Goal: Task Accomplishment & Management: Complete application form

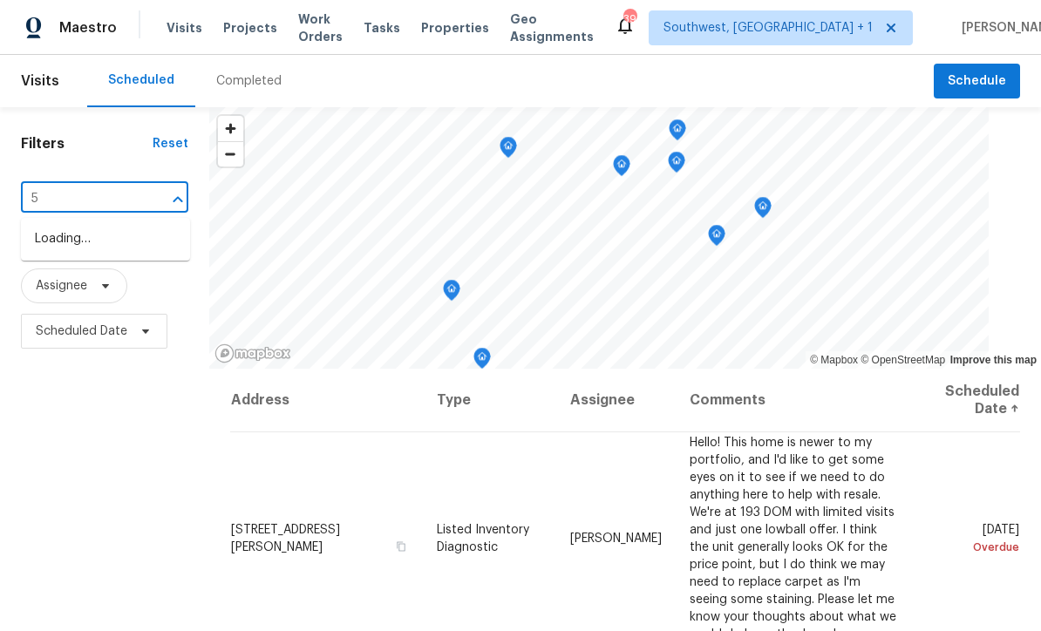
scroll to position [1, 0]
type input "5225 2"
click at [45, 241] on li "5225 20th St N, Saint Petersburg, FL 33714" at bounding box center [105, 239] width 169 height 29
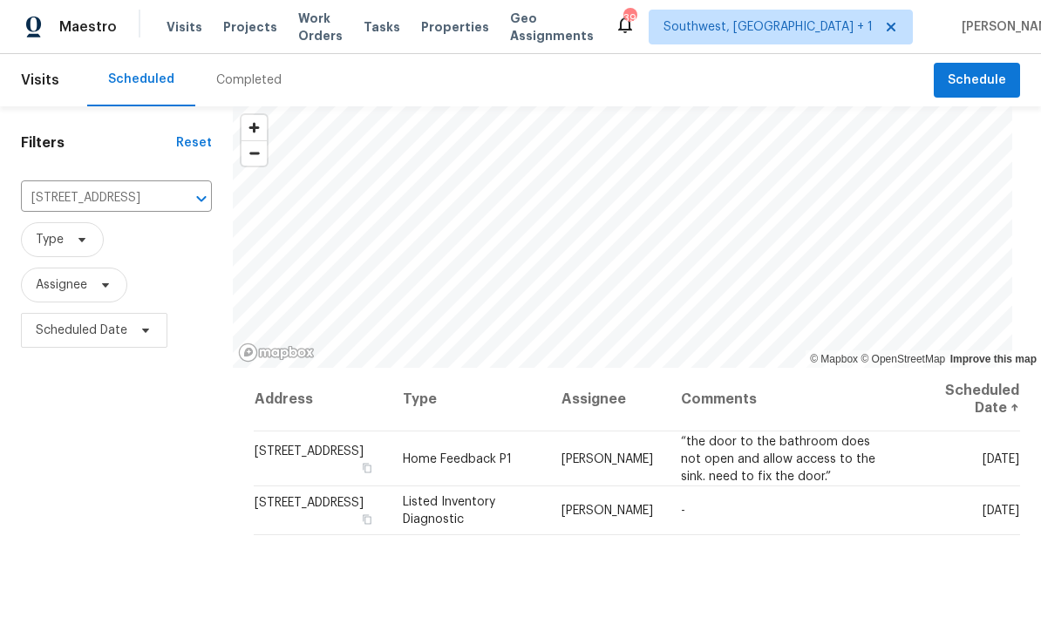
scroll to position [1, 0]
click at [0, 0] on icon at bounding box center [0, 0] width 0 height 0
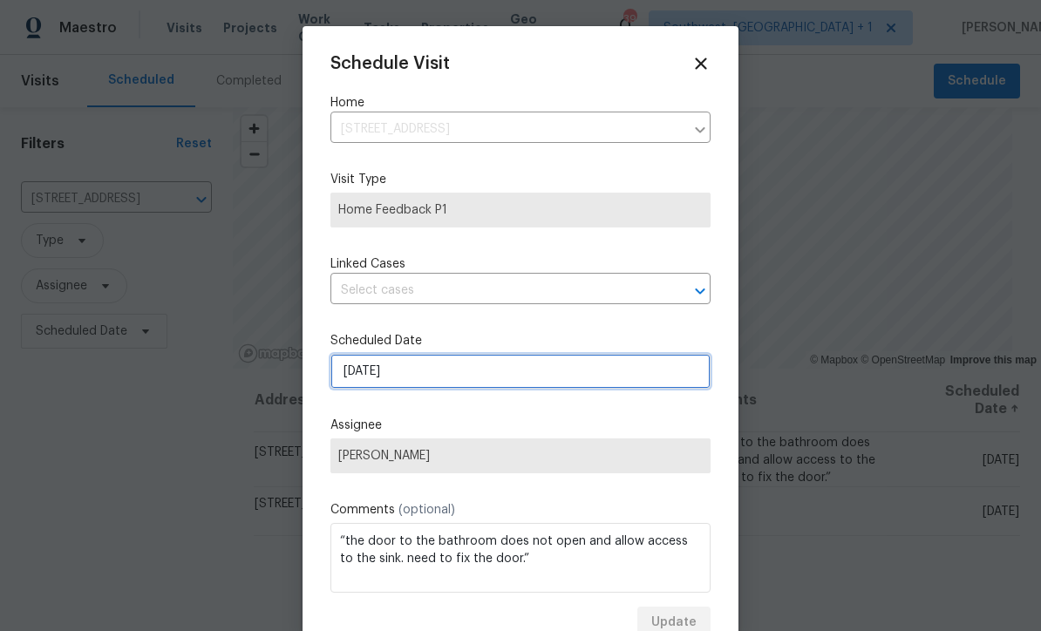
click at [456, 380] on input "[DATE]" at bounding box center [520, 371] width 380 height 35
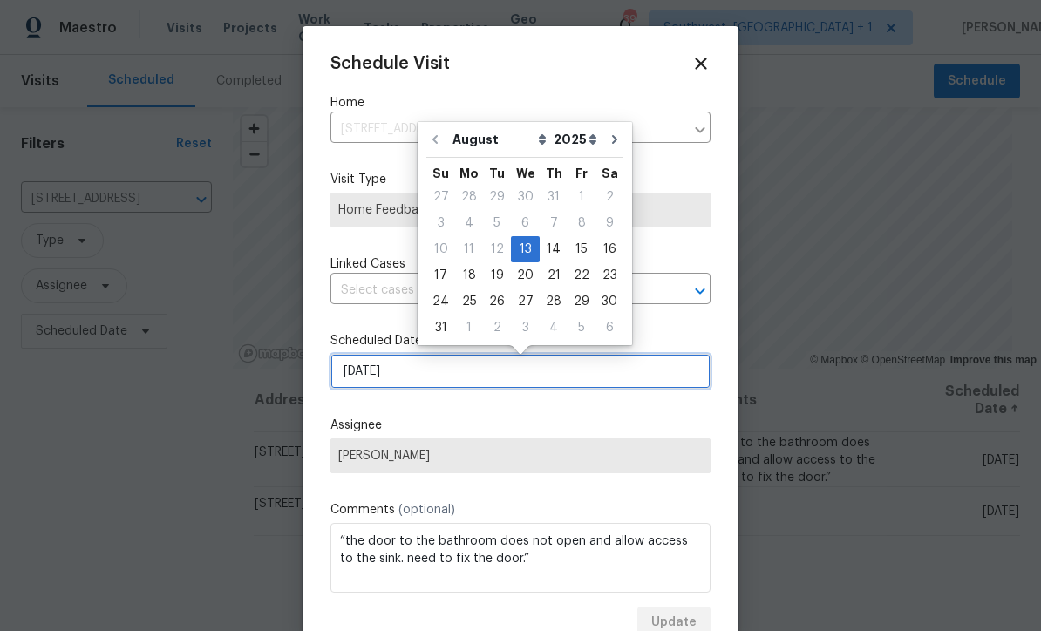
scroll to position [0, 0]
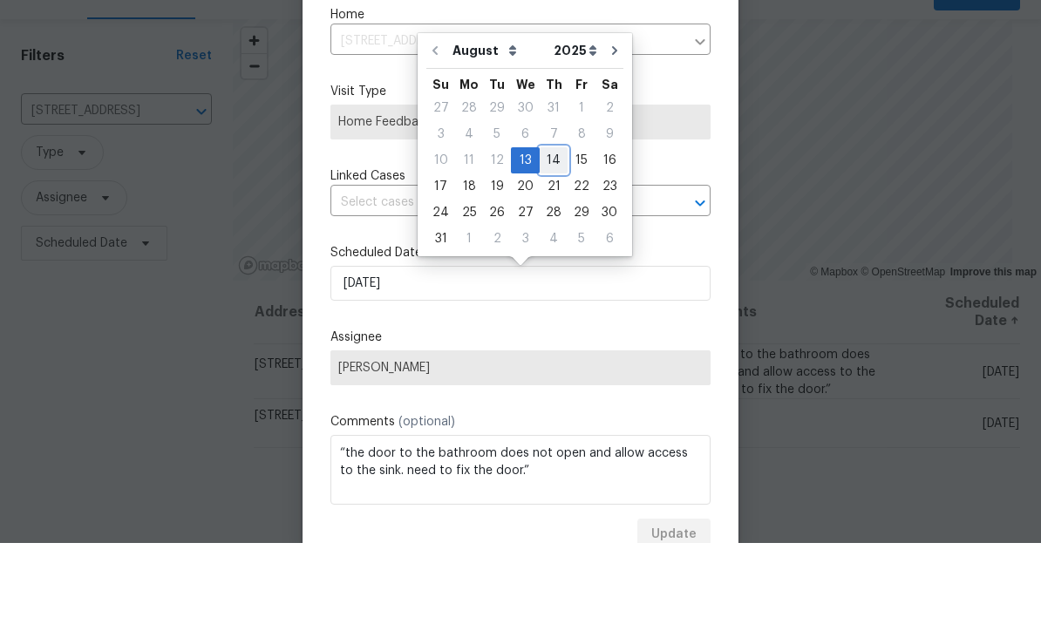
click at [554, 236] on div "14" at bounding box center [554, 248] width 28 height 24
type input "8/14/2025"
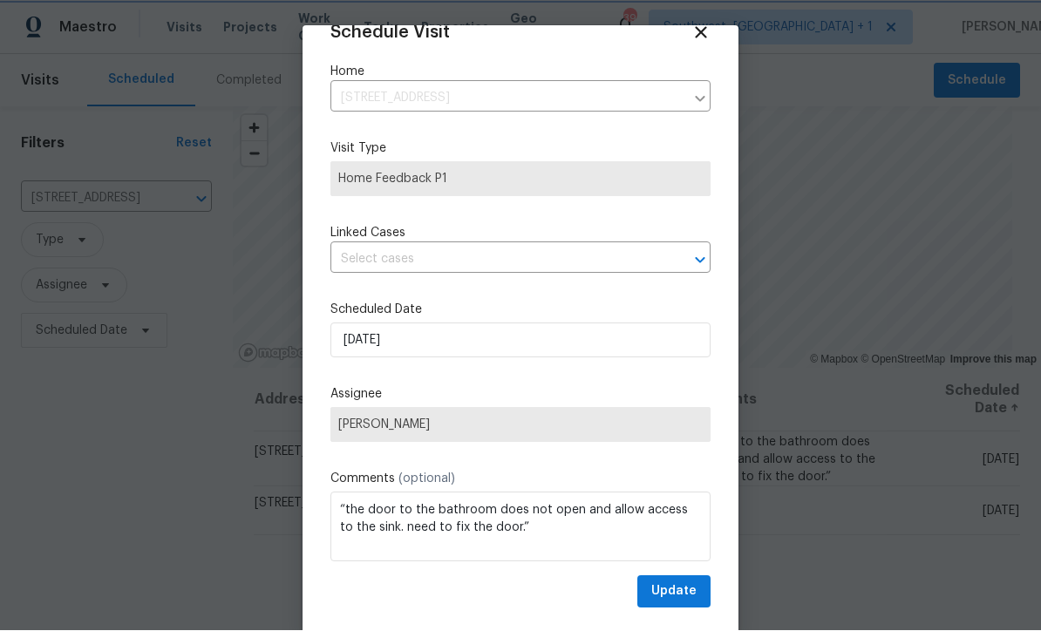
scroll to position [33, 0]
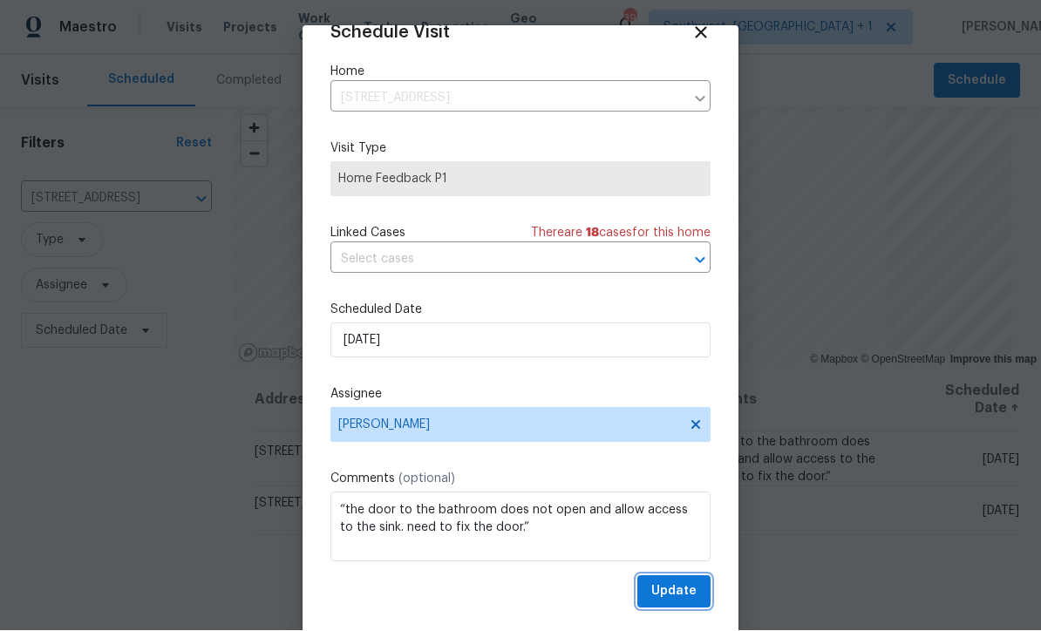
click at [677, 595] on span "Update" at bounding box center [673, 592] width 45 height 22
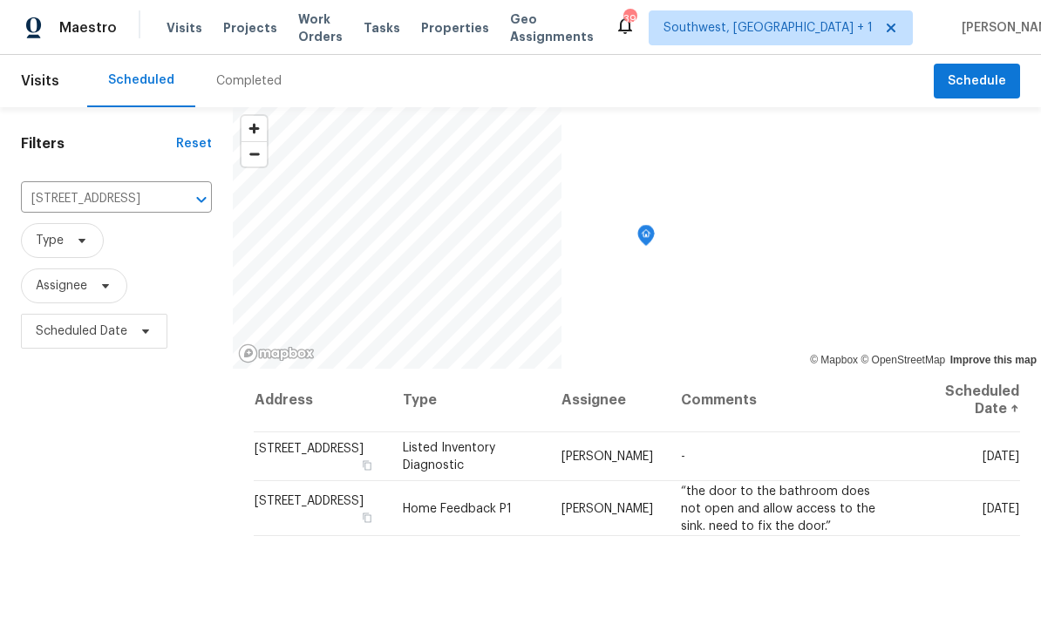
scroll to position [0, 0]
click at [228, 30] on span "Projects" at bounding box center [250, 27] width 54 height 17
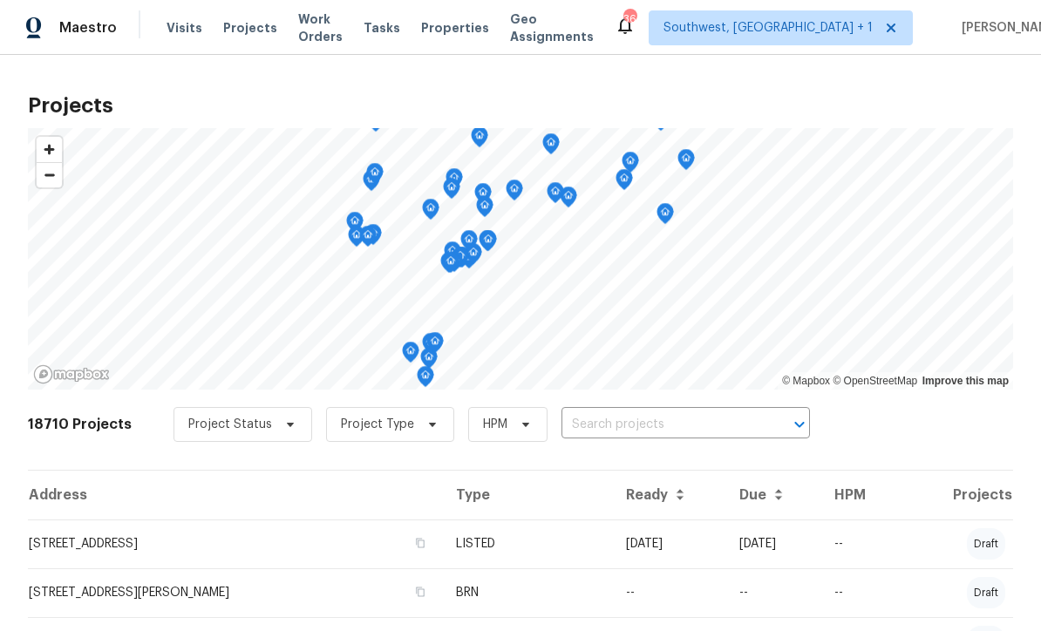
click at [613, 424] on input "text" at bounding box center [661, 424] width 200 height 27
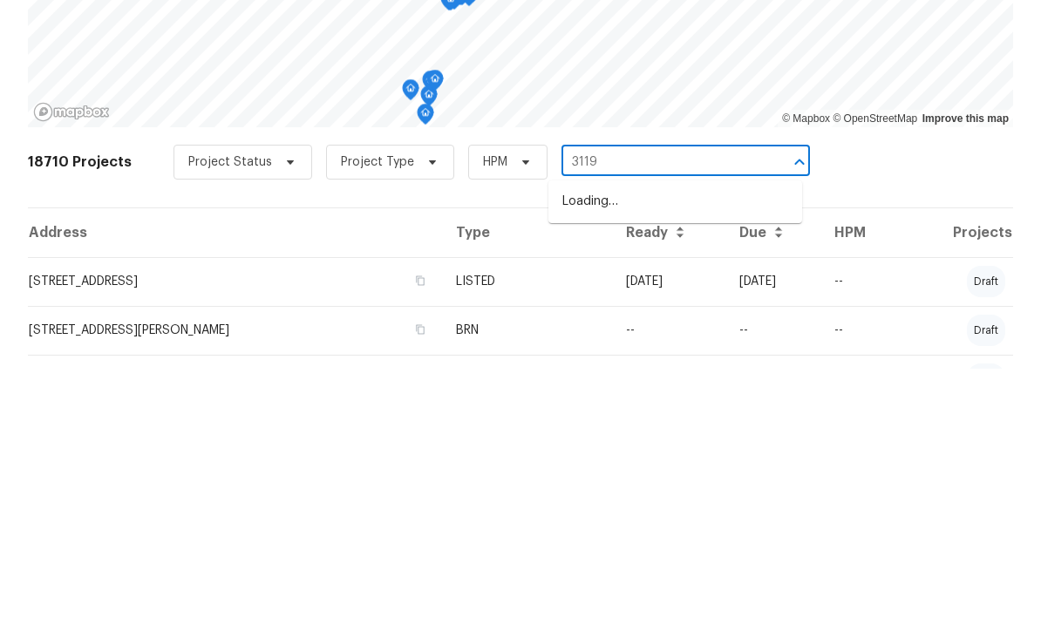
type input "3119"
click at [663, 479] on li "3119 78th Ave E, Sarasota, FL 34243" at bounding box center [675, 493] width 254 height 29
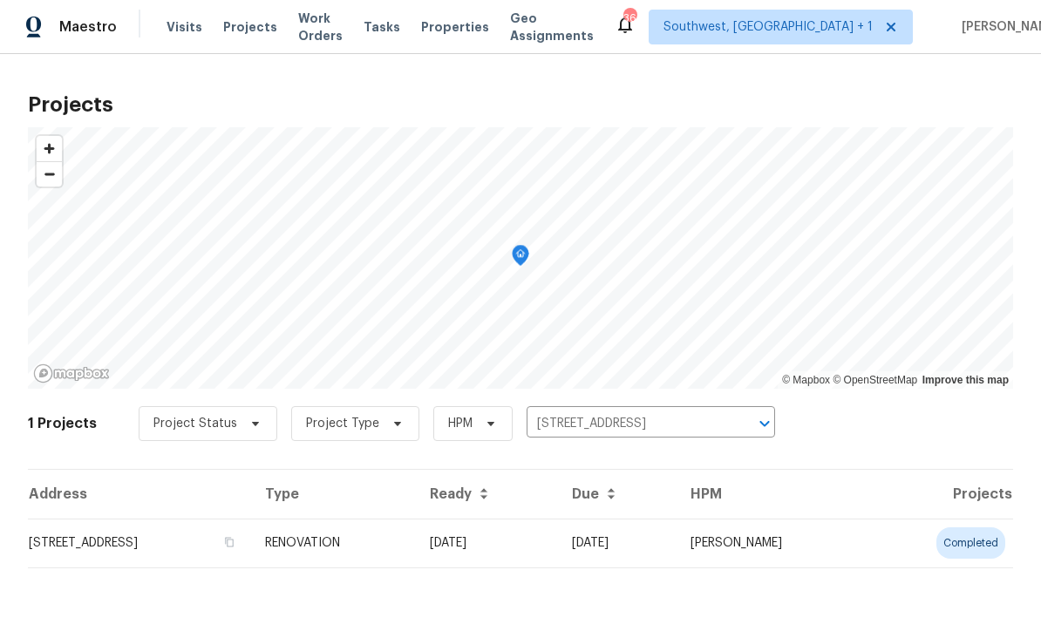
click at [527, 548] on td "08/04/25" at bounding box center [487, 544] width 142 height 49
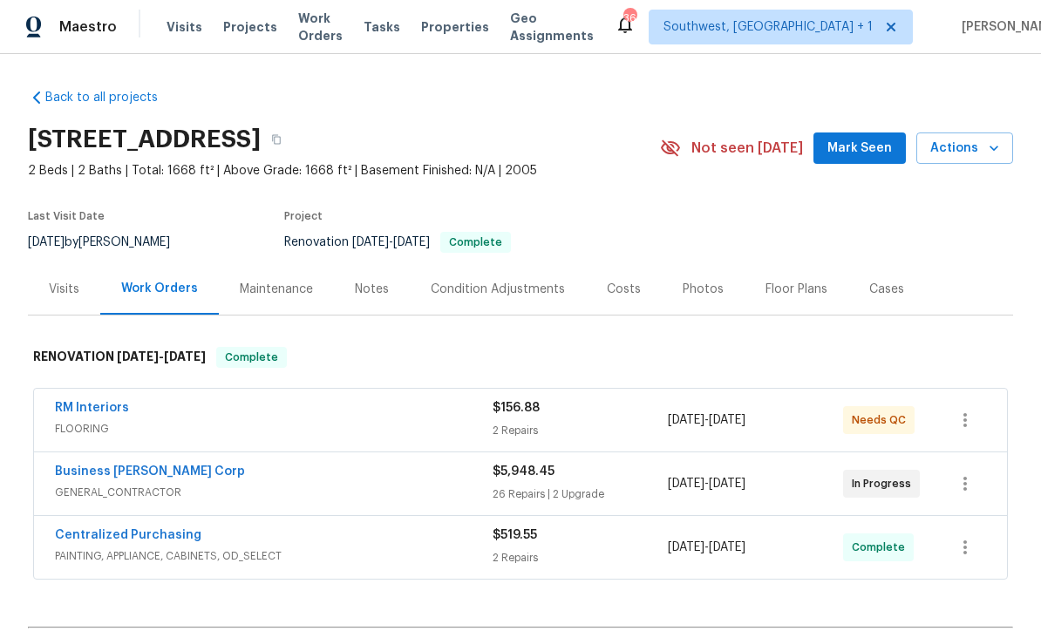
scroll to position [1, 0]
click at [702, 297] on div "Photos" at bounding box center [703, 290] width 41 height 17
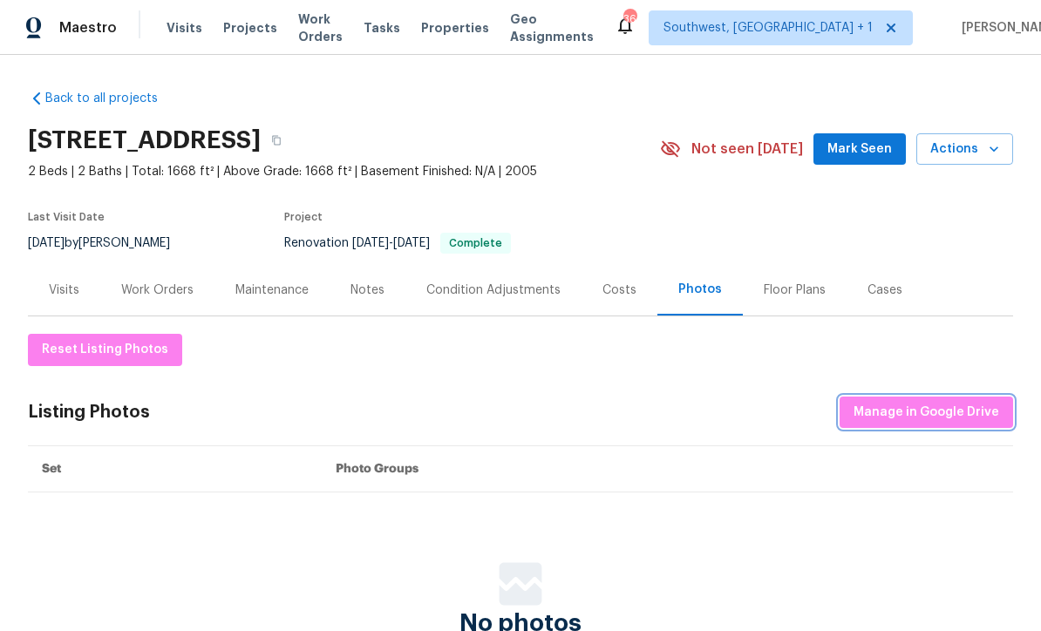
click at [940, 415] on span "Manage in Google Drive" at bounding box center [926, 413] width 146 height 22
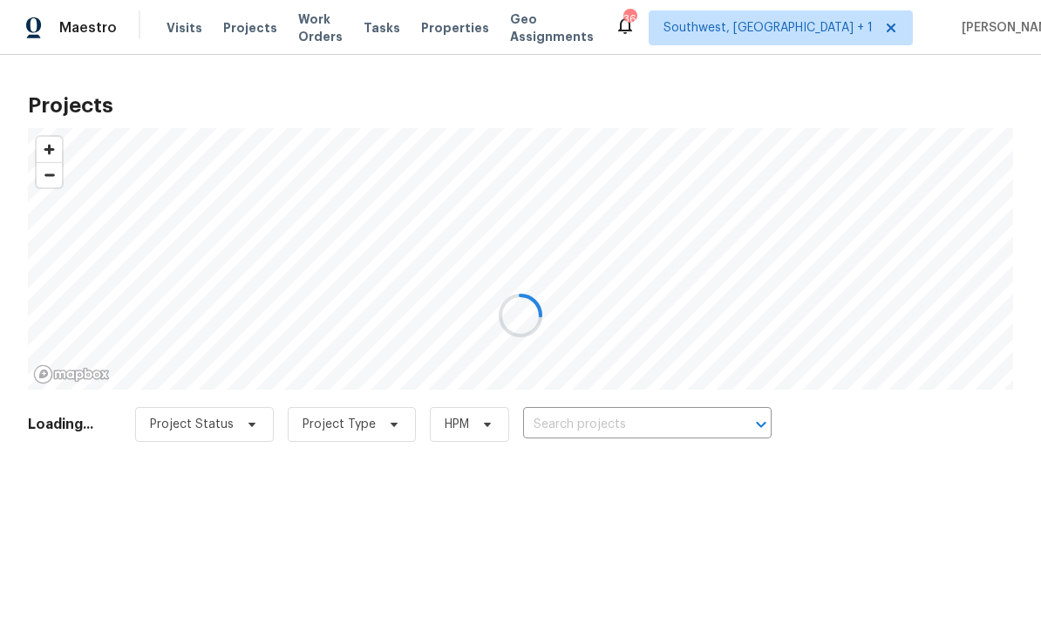
click at [649, 429] on div at bounding box center [520, 315] width 1041 height 631
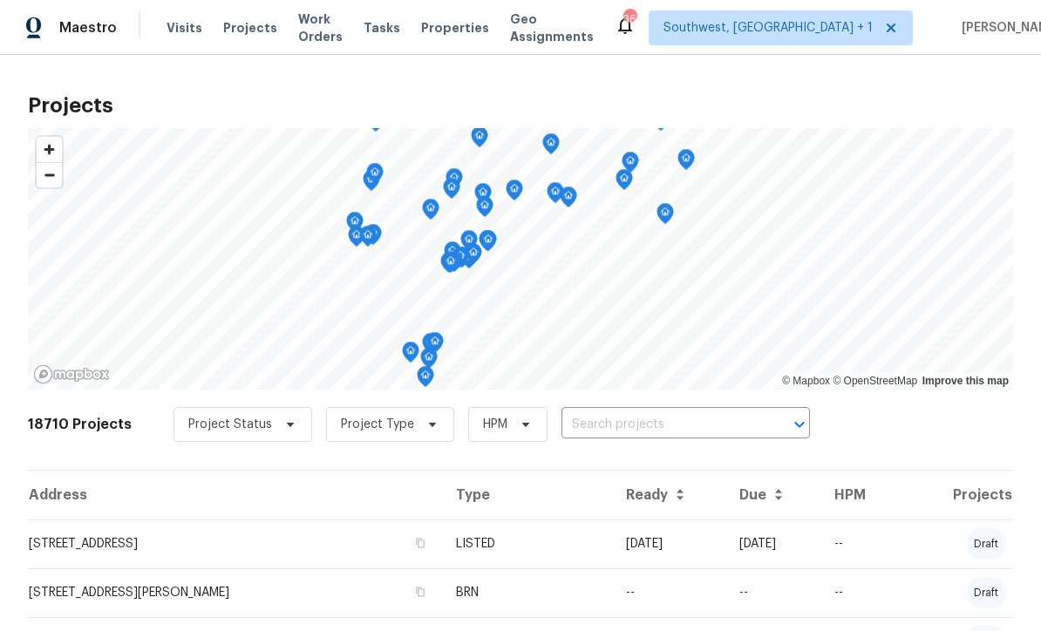
click at [669, 428] on input "text" at bounding box center [661, 424] width 200 height 27
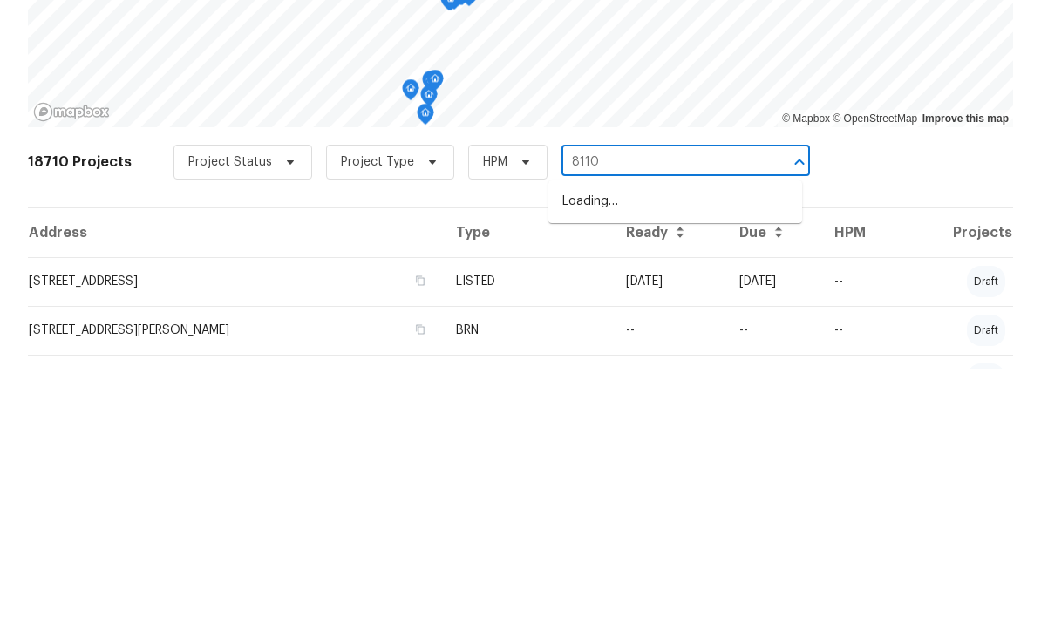
type input "8110"
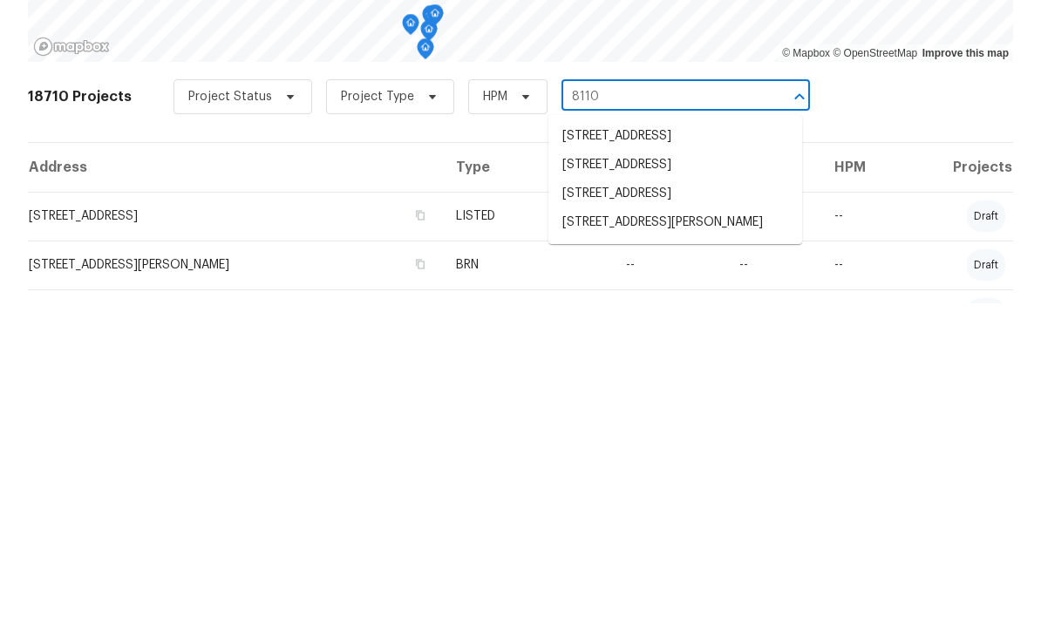
click at [697, 507] on li "[STREET_ADDRESS]" at bounding box center [675, 521] width 254 height 29
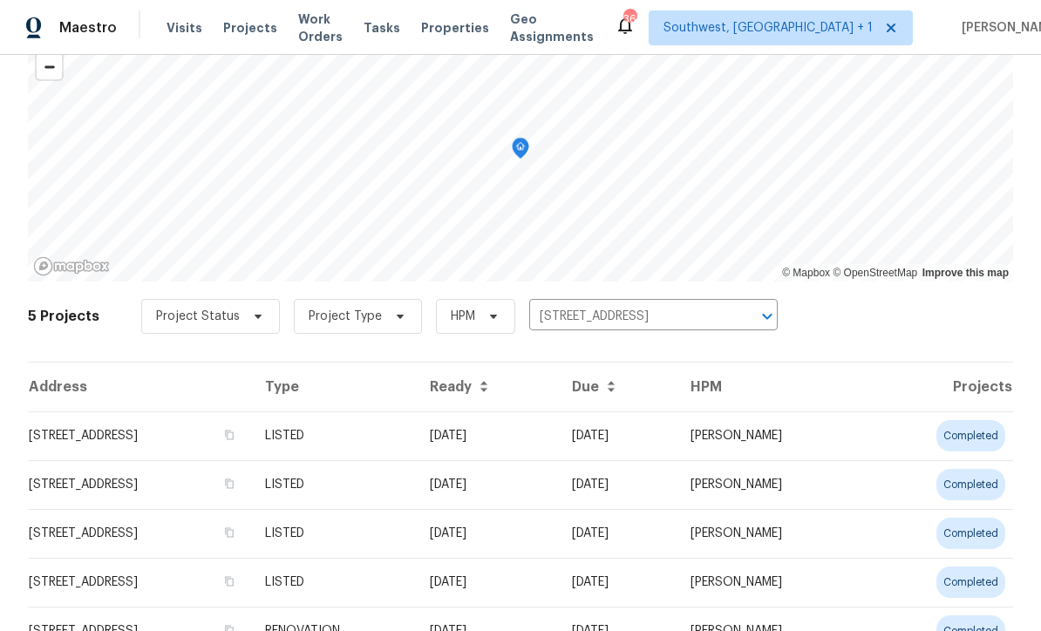
scroll to position [119, 0]
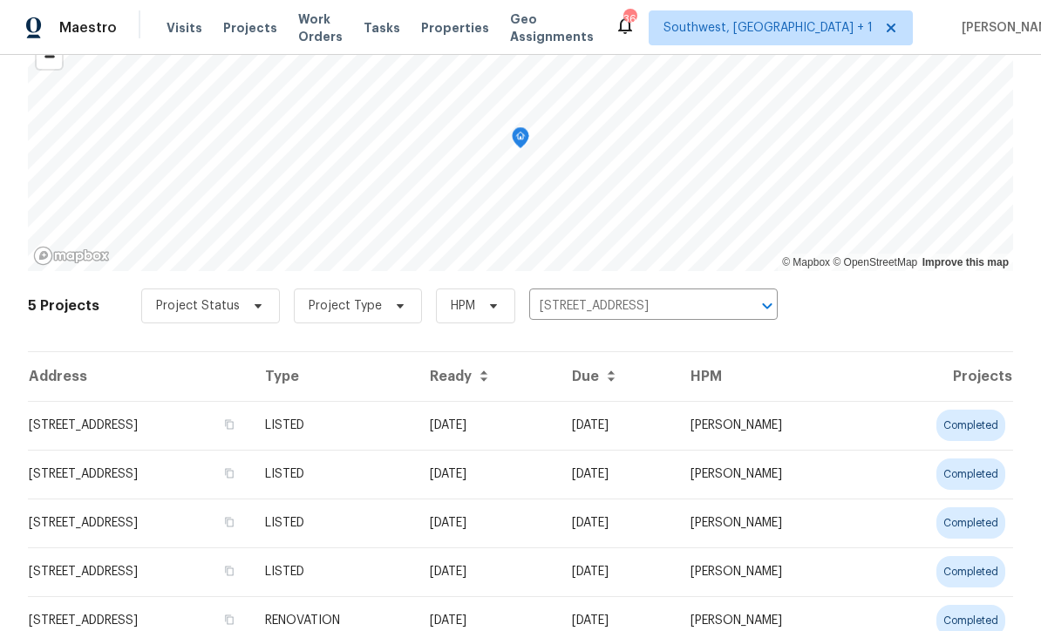
click at [76, 429] on td "[STREET_ADDRESS]" at bounding box center [139, 425] width 223 height 49
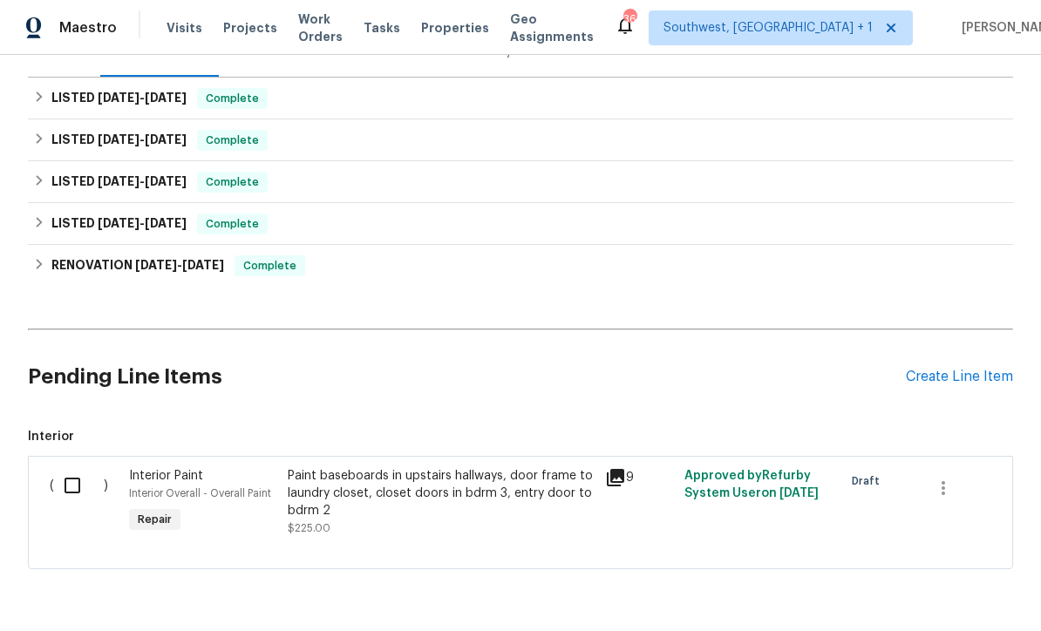
scroll to position [238, 0]
click at [980, 378] on div "Create Line Item" at bounding box center [959, 378] width 107 height 17
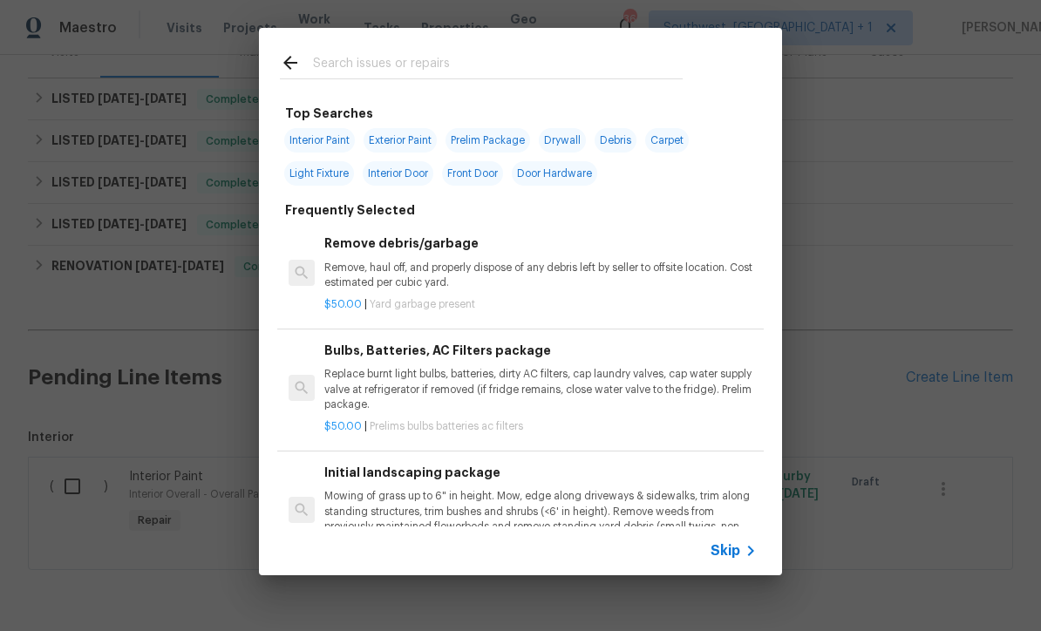
click at [759, 553] on icon at bounding box center [750, 551] width 21 height 21
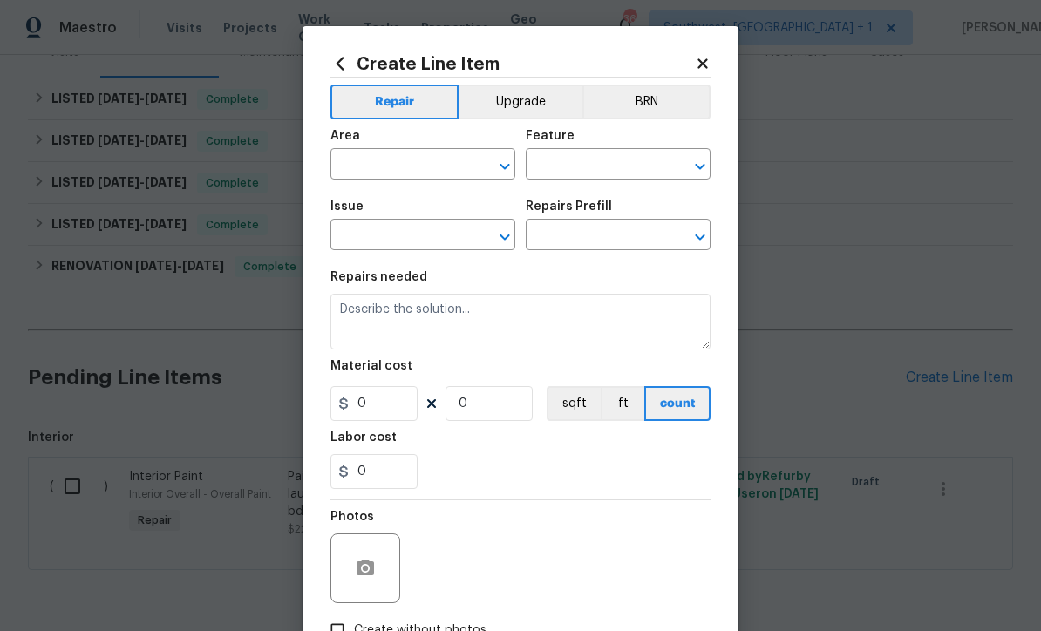
click at [466, 171] on input "text" at bounding box center [398, 166] width 136 height 27
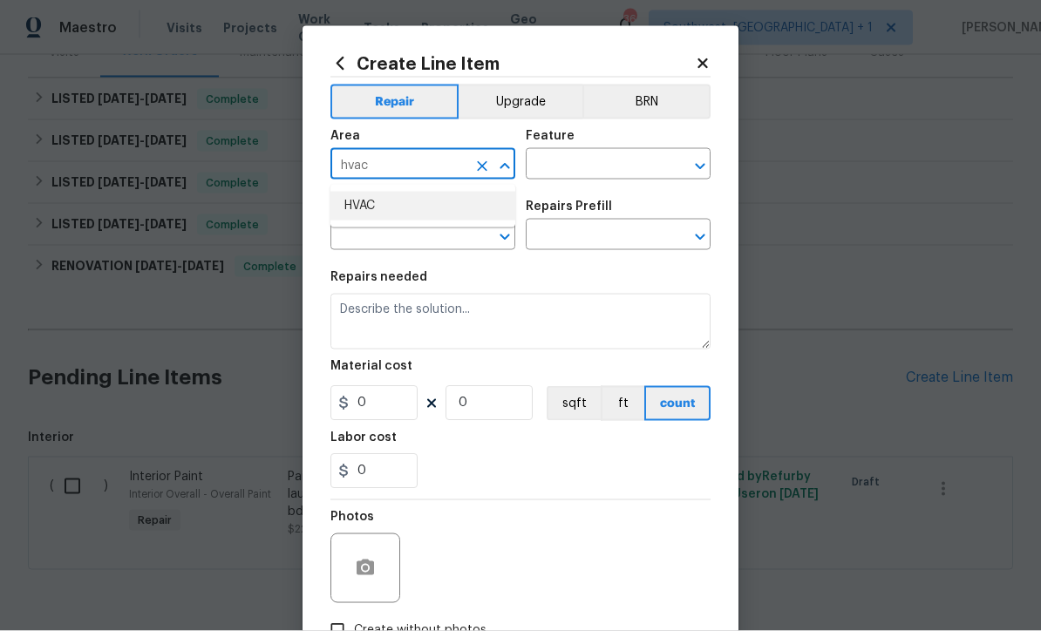
click at [438, 199] on li "HVAC" at bounding box center [422, 206] width 185 height 29
type input "HVAC"
click at [615, 161] on input "text" at bounding box center [594, 166] width 136 height 27
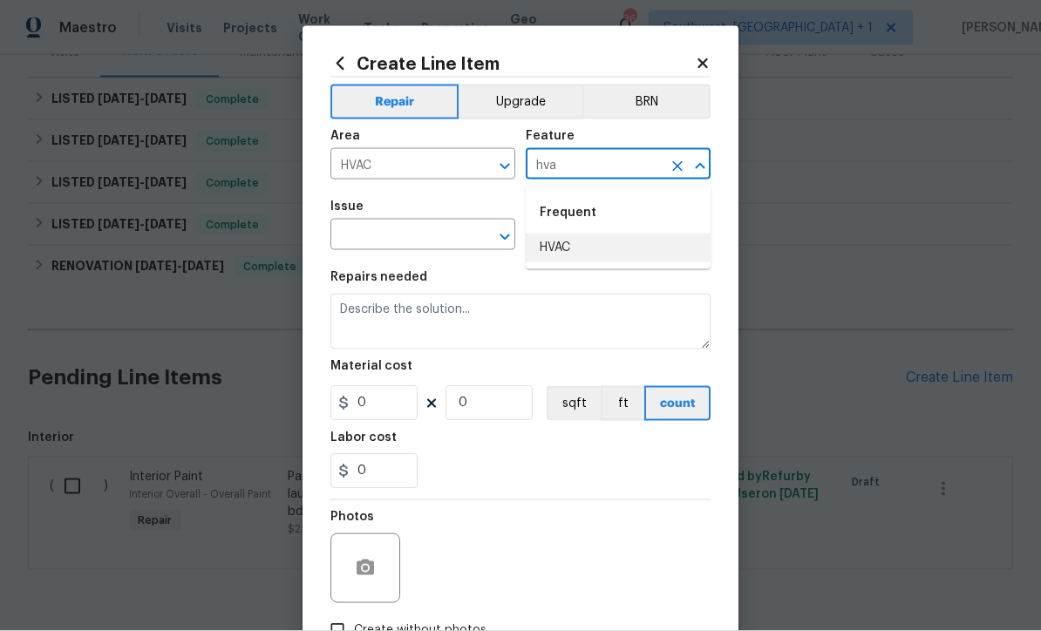
click at [581, 248] on li "HVAC" at bounding box center [618, 248] width 185 height 29
type input "HVAC"
click at [457, 221] on div "Issue" at bounding box center [422, 212] width 185 height 23
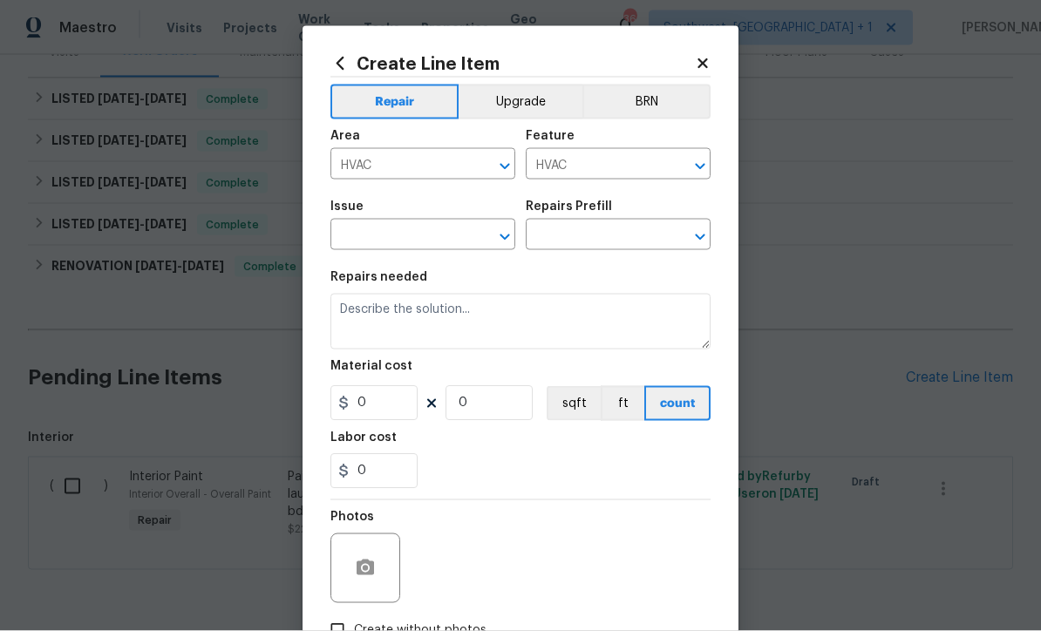
click at [456, 220] on div "Issue" at bounding box center [422, 212] width 185 height 23
click at [457, 236] on input "text" at bounding box center [398, 236] width 136 height 27
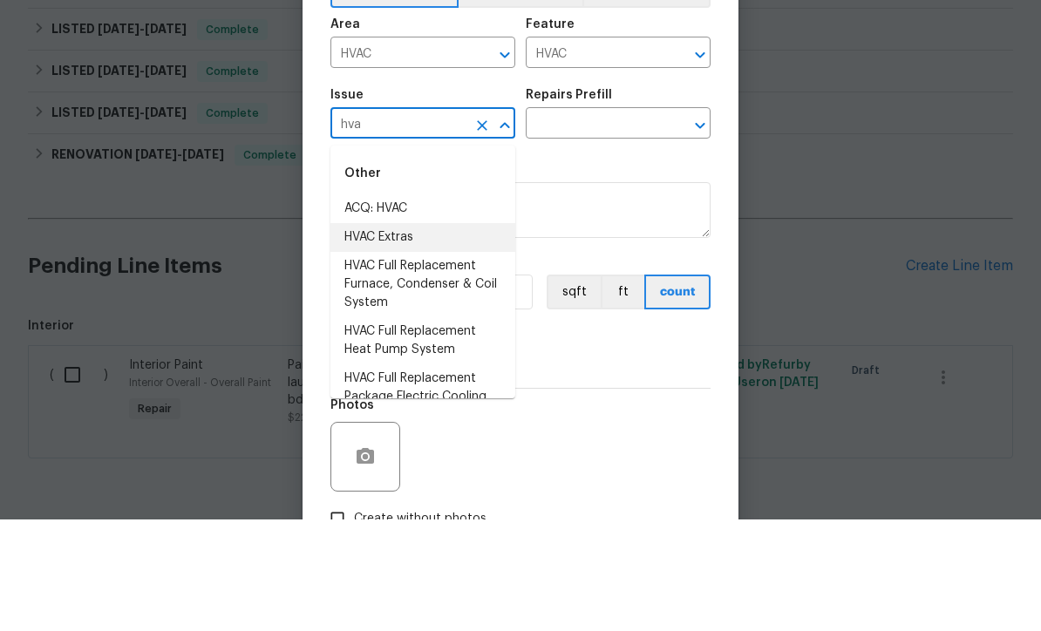
click at [413, 335] on li "HVAC Extras" at bounding box center [422, 349] width 185 height 29
type input "HVAC Extras"
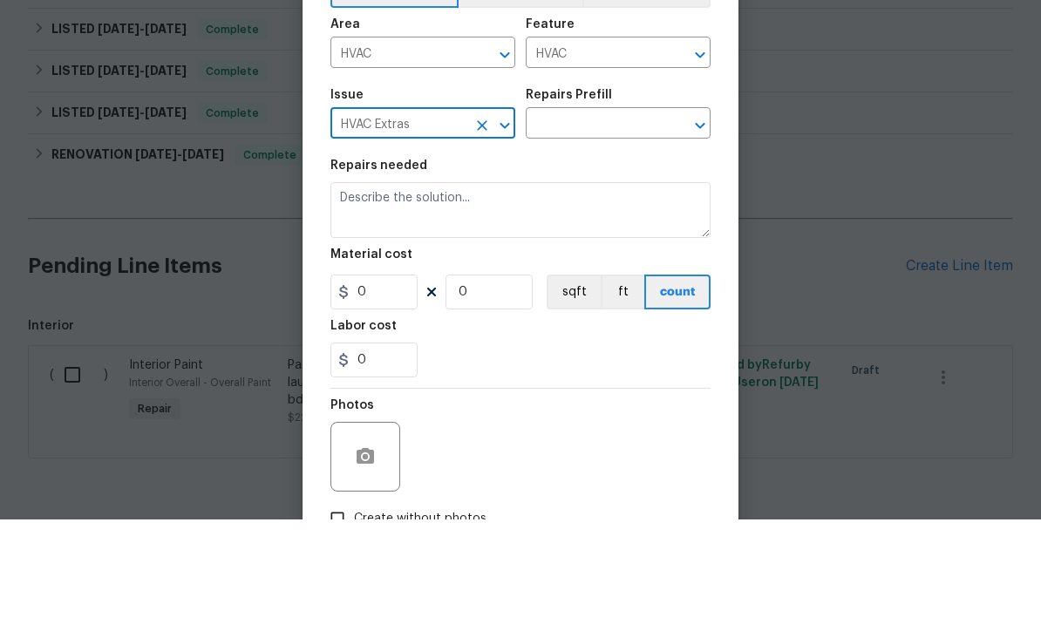
click at [609, 223] on input "text" at bounding box center [594, 236] width 136 height 27
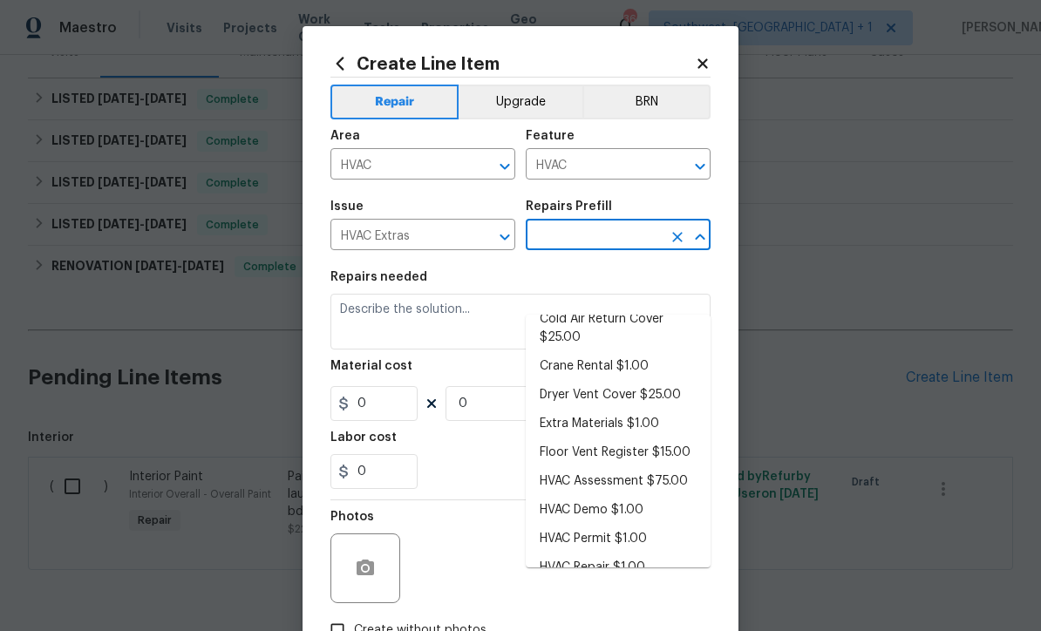
scroll to position [92, 0]
click at [659, 468] on li "HVAC Assessment $75.00" at bounding box center [618, 482] width 185 height 29
type input "HVAC Assessment $75.00"
type textarea "HVAC not working properly. Inspect system and diagnose problem."
type input "1"
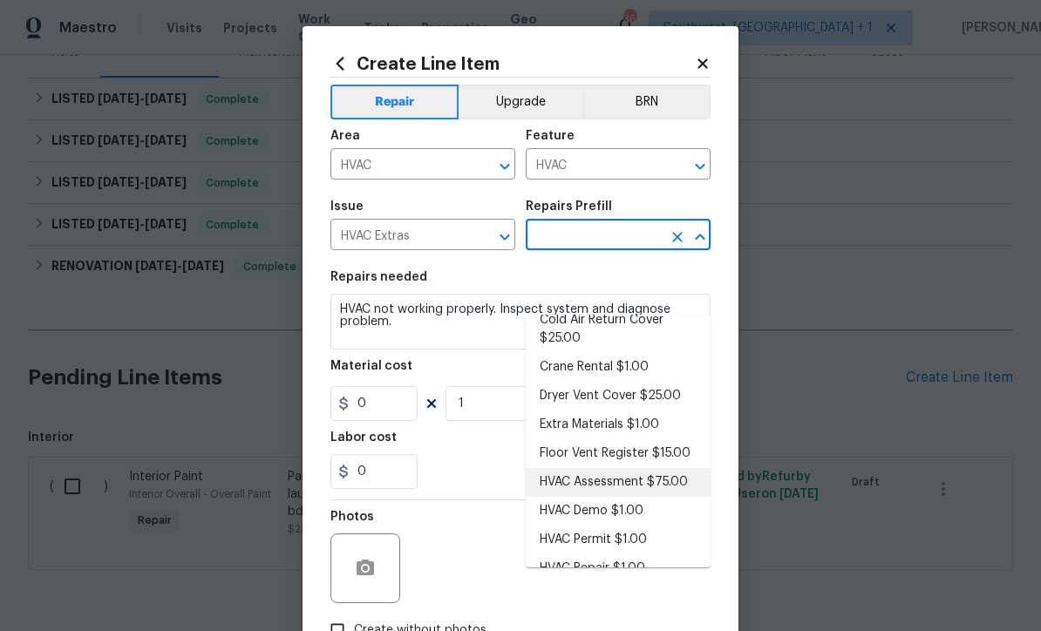
type input "HVAC Assessment $75.00"
type input "75"
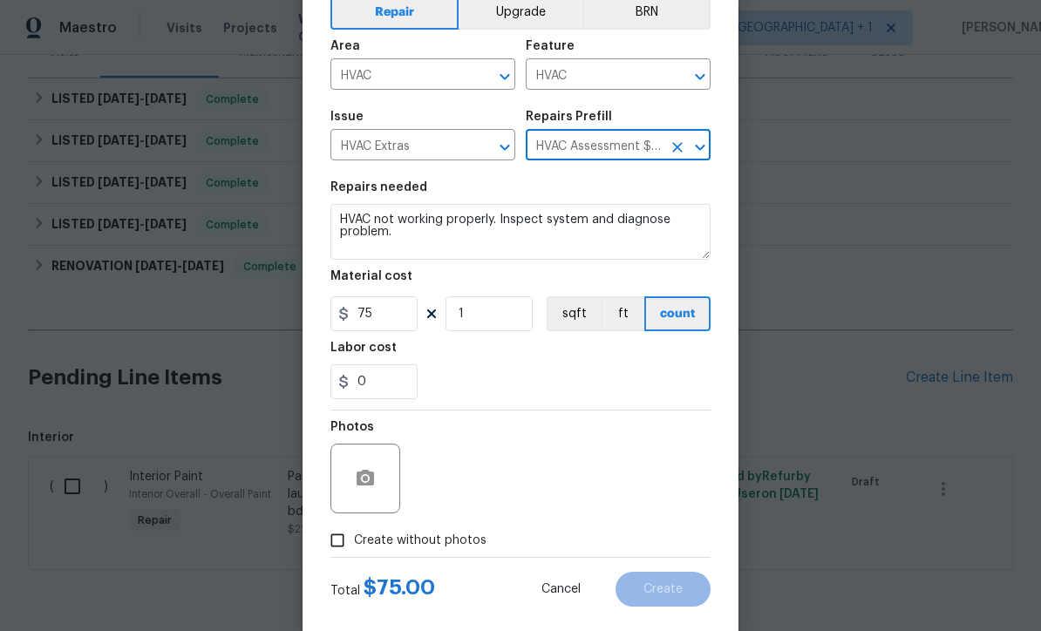
scroll to position [106, 0]
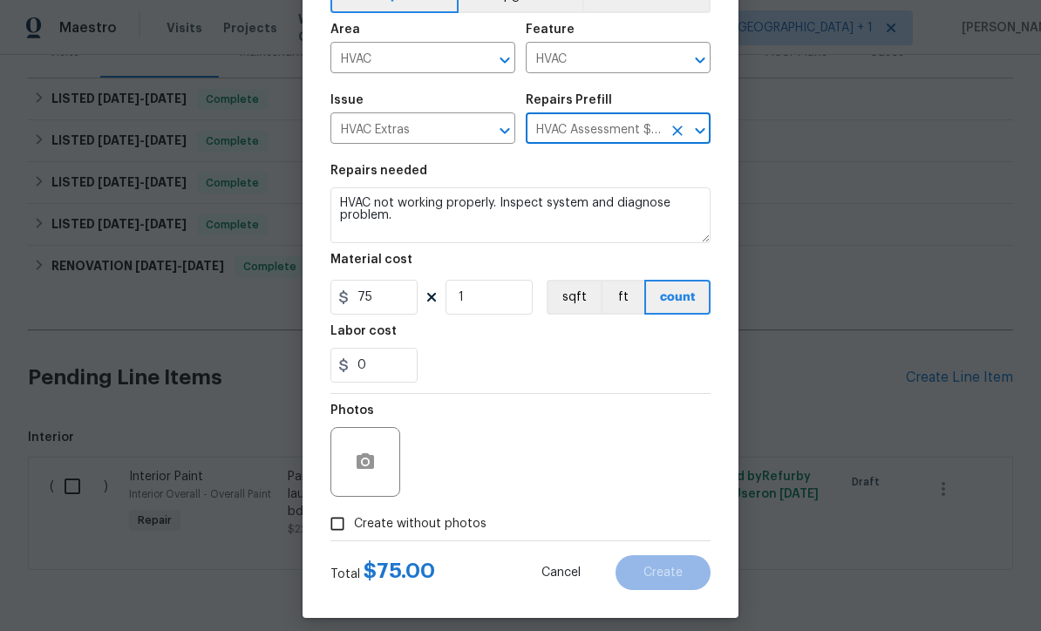
click at [352, 487] on div at bounding box center [365, 462] width 70 height 70
click at [381, 470] on button "button" at bounding box center [365, 462] width 42 height 42
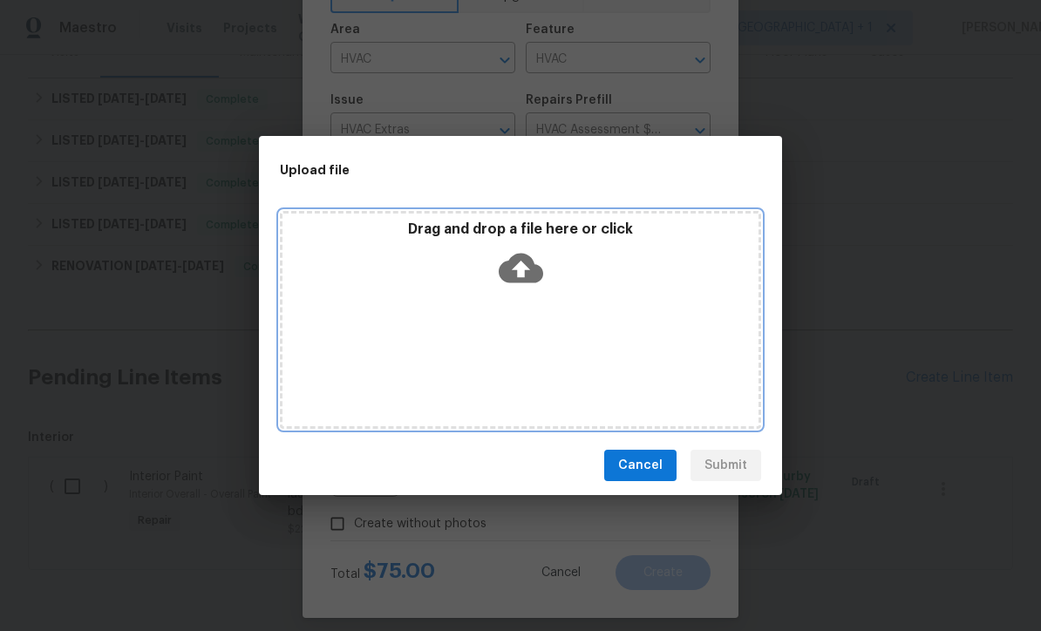
click at [529, 274] on icon at bounding box center [521, 269] width 44 height 30
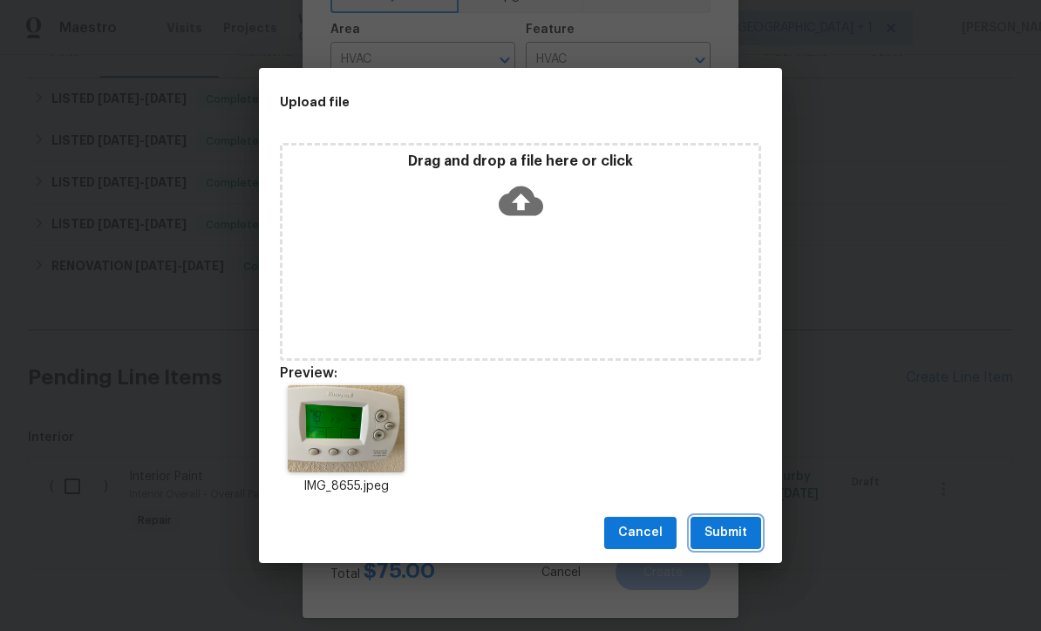
click at [737, 541] on span "Submit" at bounding box center [725, 533] width 43 height 22
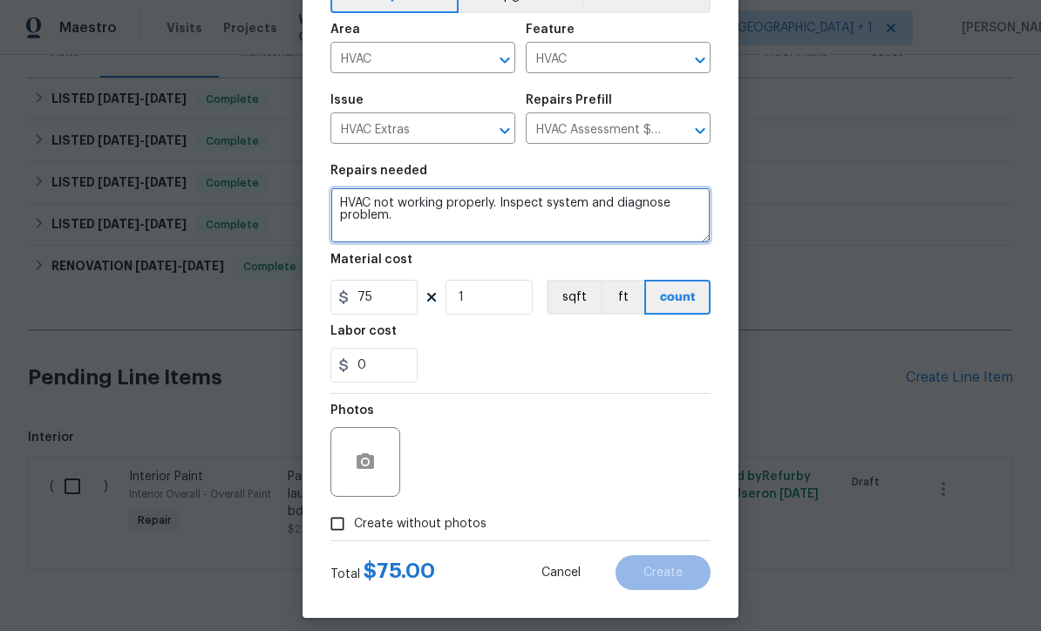
click at [622, 243] on textarea "HVAC not working properly. Inspect system and diagnose problem." at bounding box center [520, 215] width 380 height 56
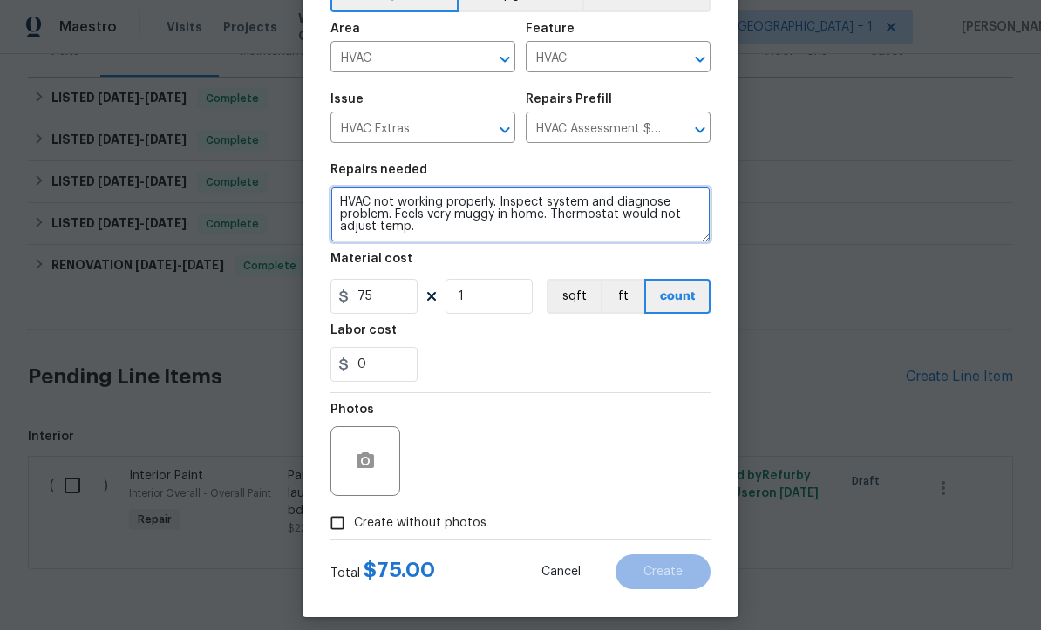
type textarea "HVAC not working properly. Inspect system and diagnose problem. Feels very mugg…"
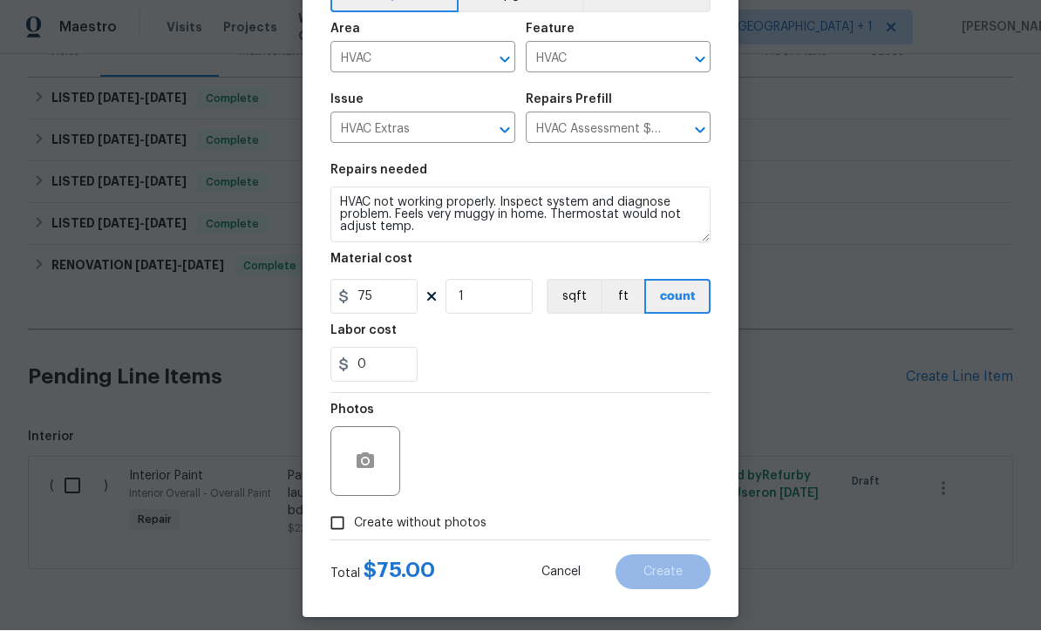
click at [661, 493] on div "Photos" at bounding box center [520, 450] width 380 height 113
click at [657, 455] on div "Photos" at bounding box center [520, 450] width 380 height 113
click at [349, 528] on input "Create without photos" at bounding box center [337, 523] width 33 height 33
checkbox input "true"
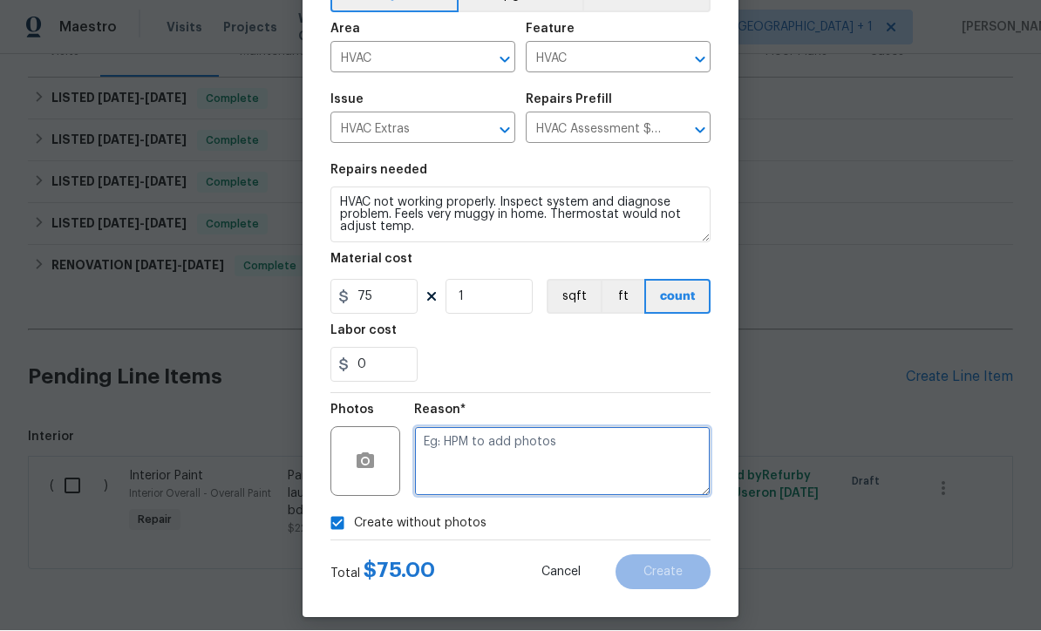
click at [583, 461] on textarea at bounding box center [562, 462] width 296 height 70
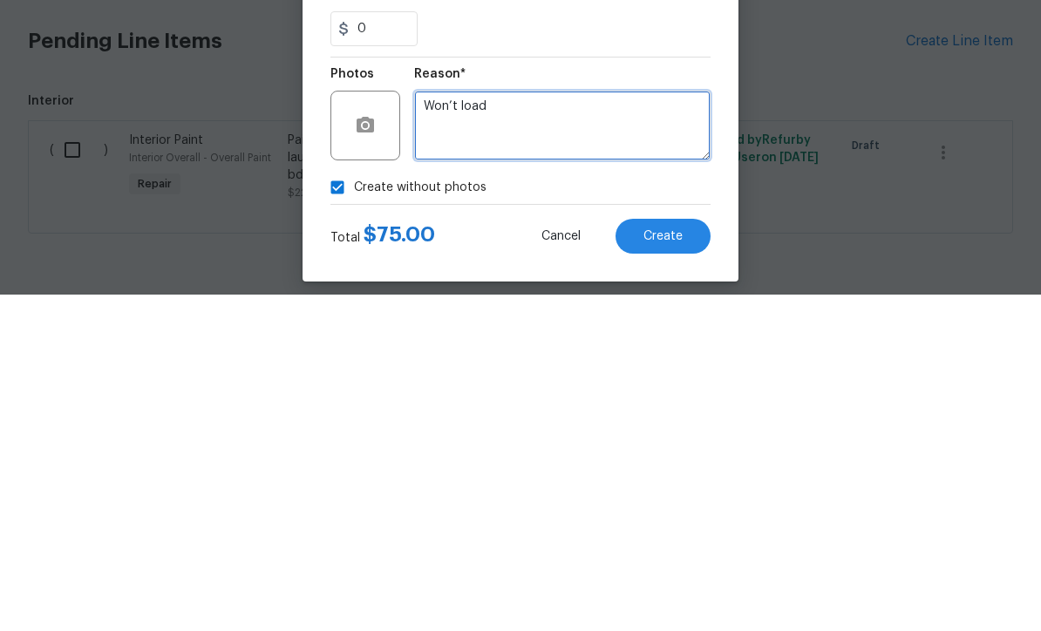
type textarea "Won’t load"
click at [678, 567] on span "Create" at bounding box center [662, 573] width 39 height 13
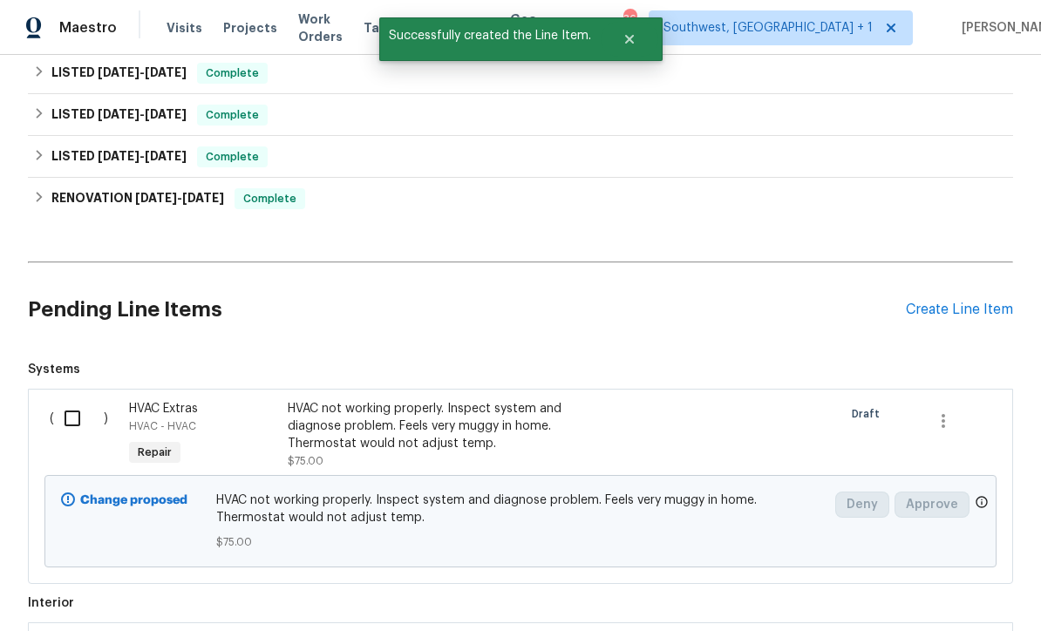
scroll to position [420, 0]
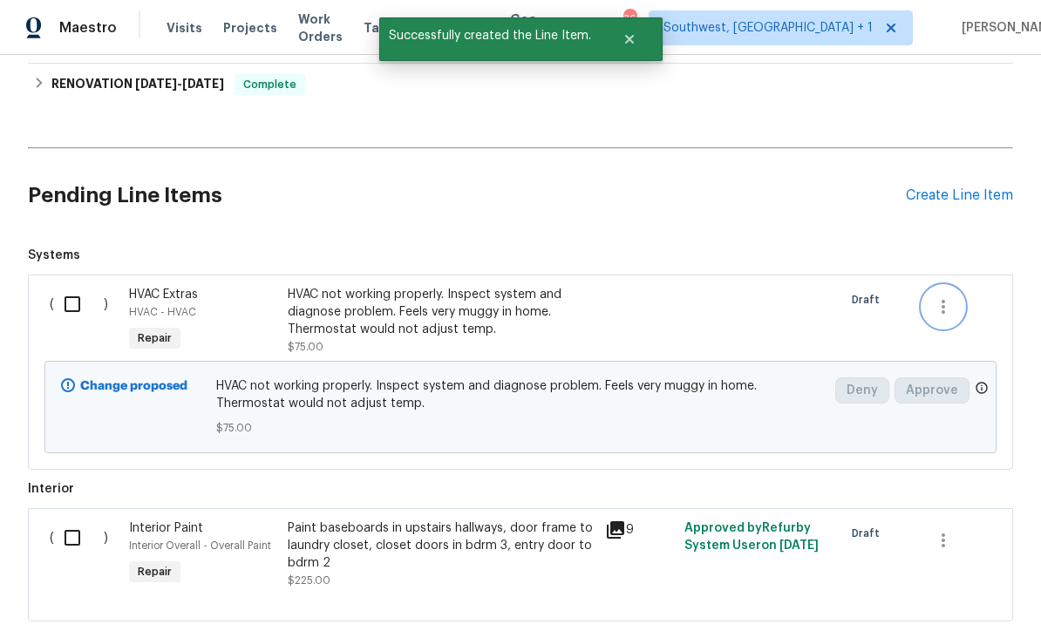
click at [955, 286] on button "button" at bounding box center [943, 307] width 42 height 42
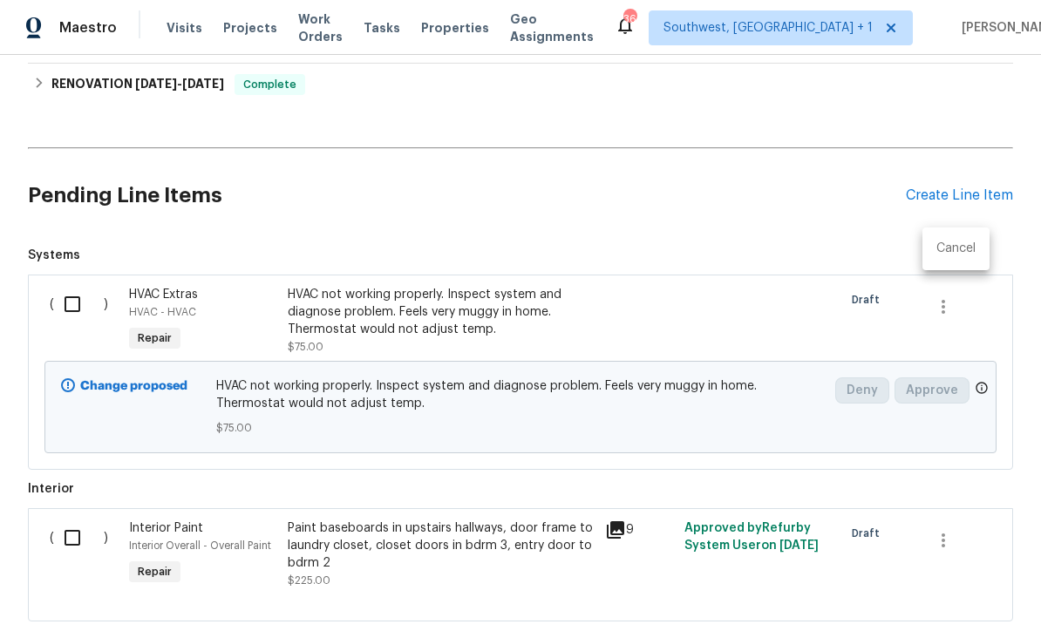
click at [867, 160] on div at bounding box center [520, 315] width 1041 height 631
click at [63, 286] on input "checkbox" at bounding box center [79, 304] width 50 height 37
checkbox input "true"
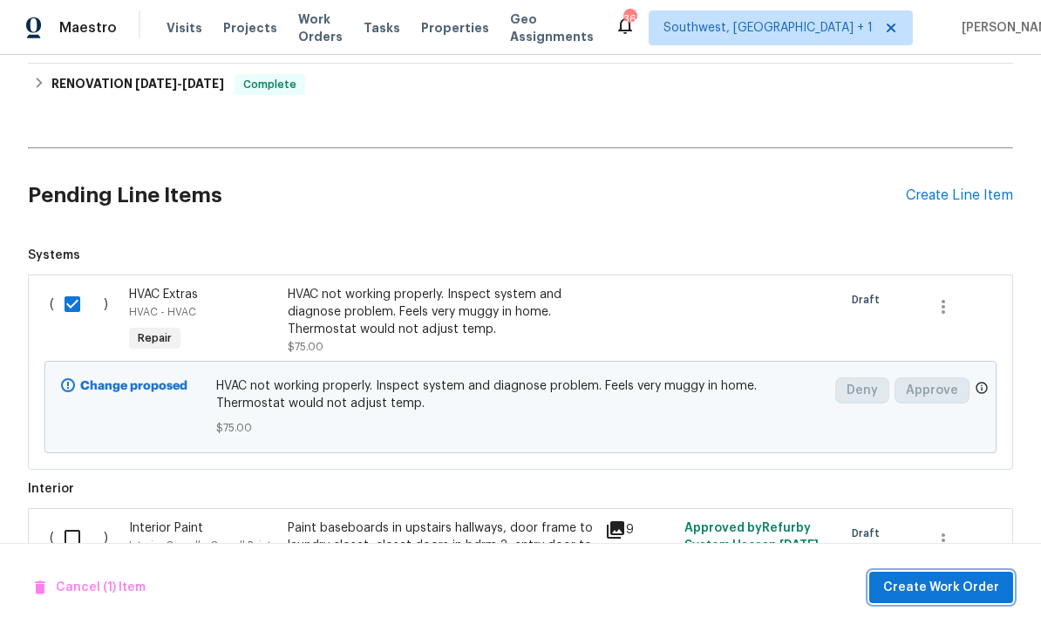
click at [915, 594] on span "Create Work Order" at bounding box center [941, 588] width 116 height 22
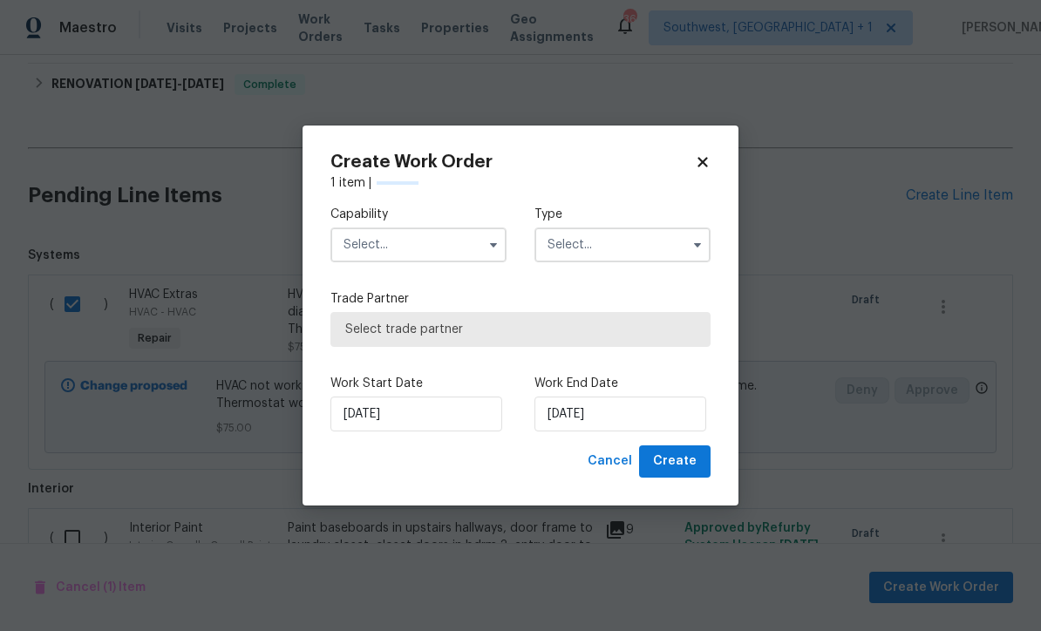
click at [425, 248] on input "text" at bounding box center [418, 245] width 176 height 35
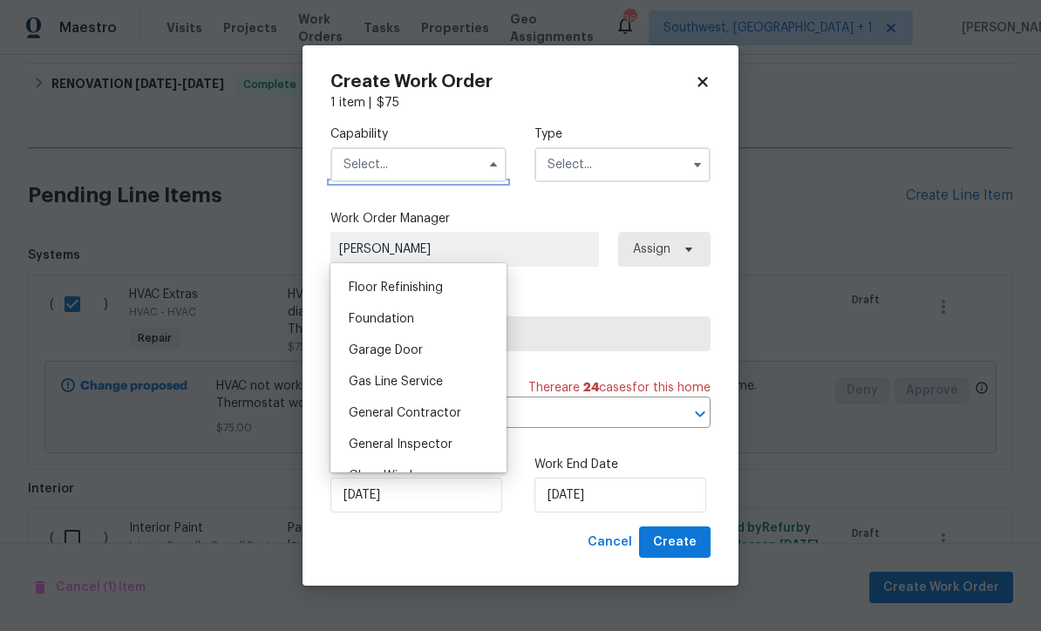
scroll to position [700, 0]
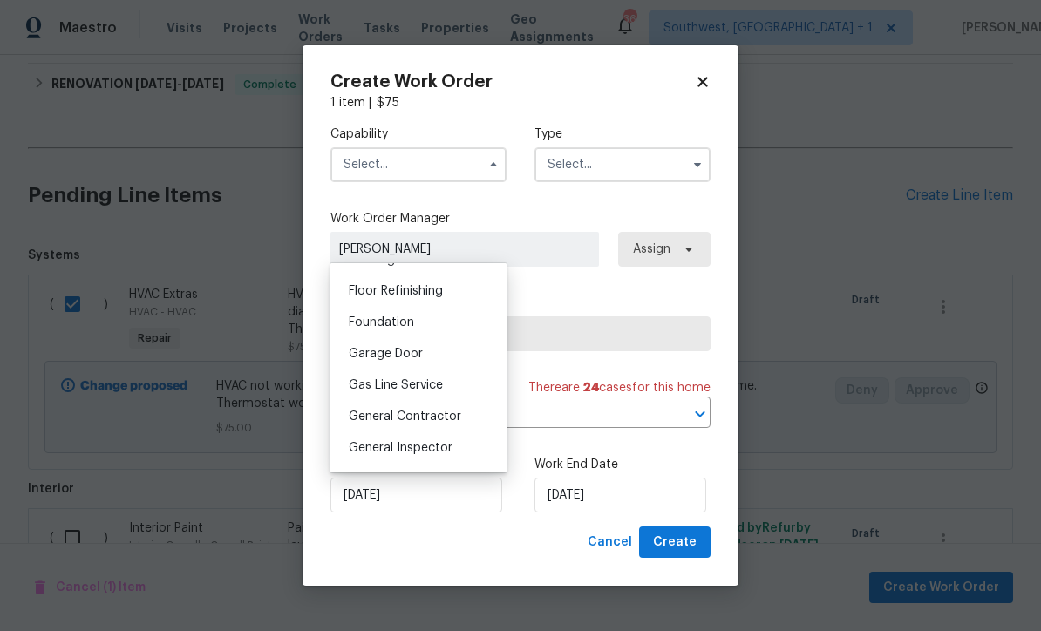
click at [452, 417] on span "General Contractor" at bounding box center [405, 417] width 112 height 12
type input "General Contractor"
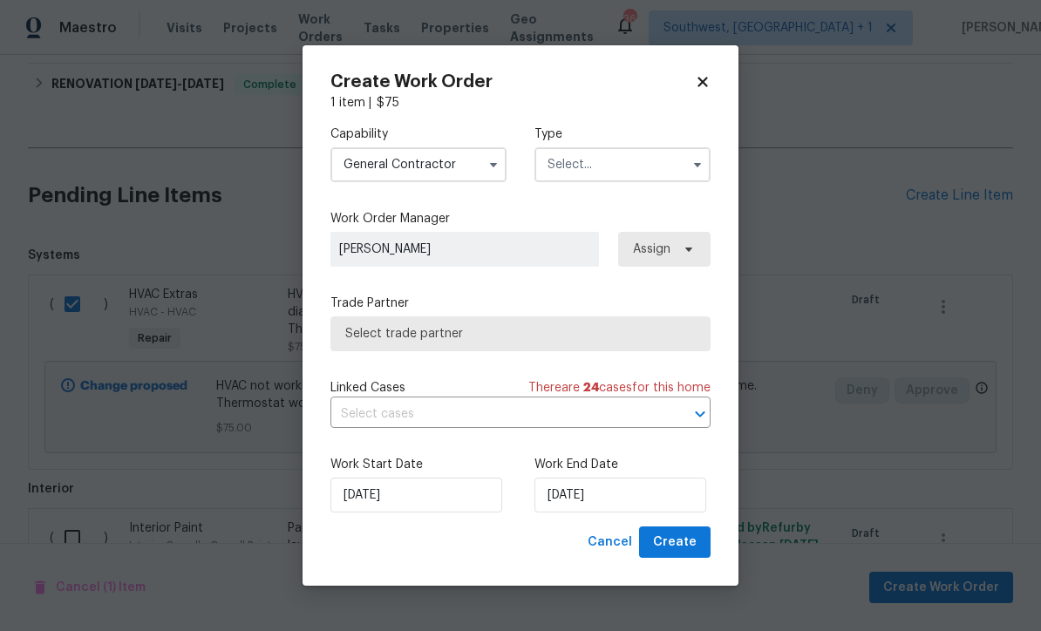
click at [643, 150] on input "text" at bounding box center [622, 164] width 176 height 35
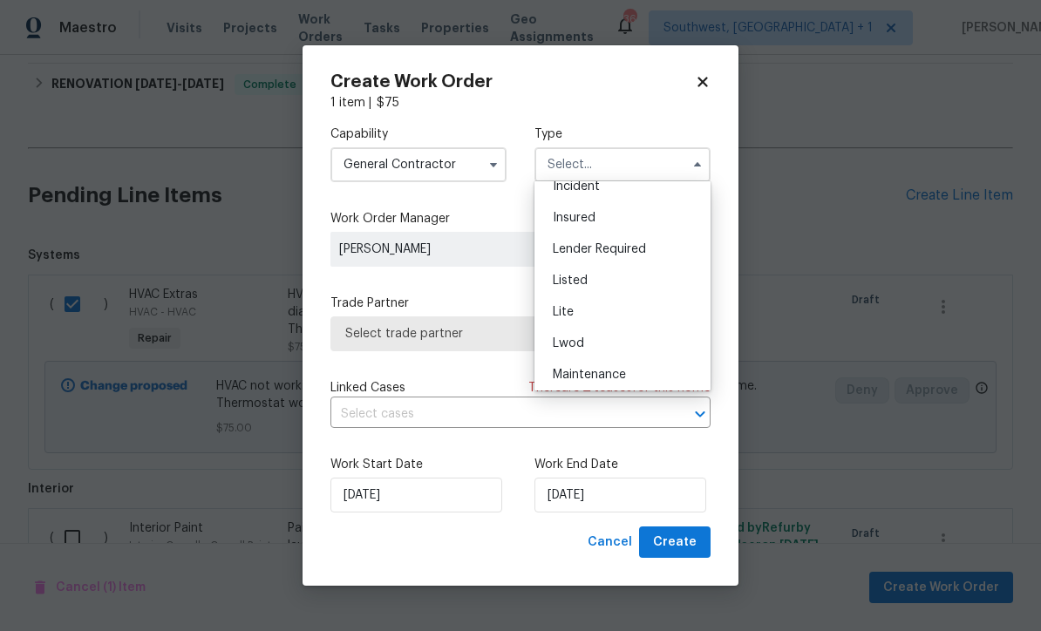
scroll to position [105, 0]
click at [588, 282] on div "Listed" at bounding box center [622, 284] width 167 height 31
type input "Listed"
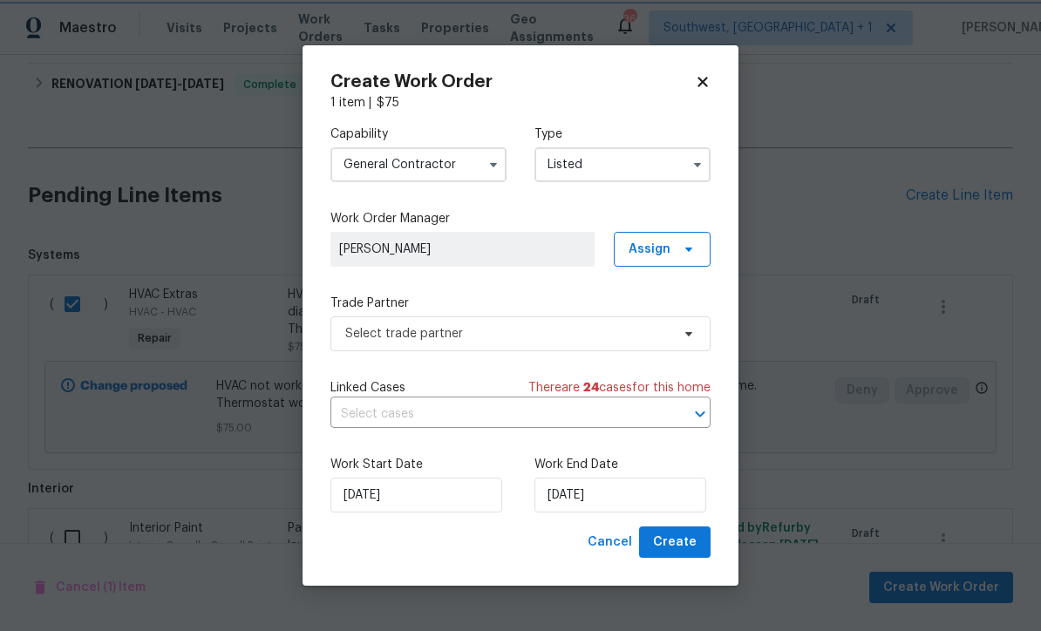
scroll to position [0, 0]
click at [663, 248] on span "Assign" at bounding box center [650, 249] width 42 height 17
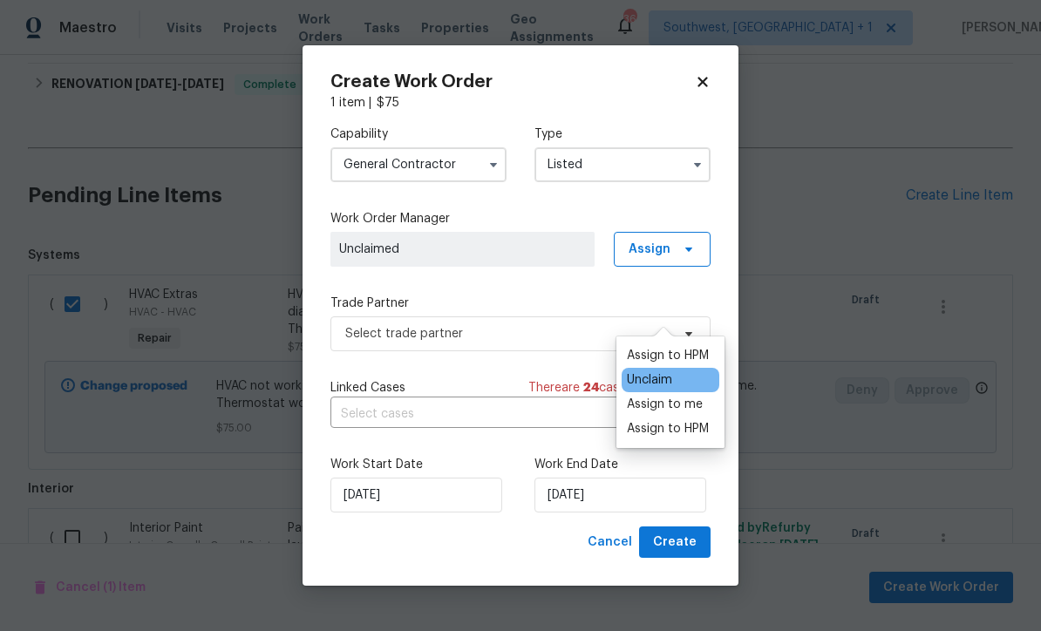
click at [668, 371] on div "Unclaim" at bounding box center [649, 379] width 45 height 17
click at [683, 396] on div "Assign to me" at bounding box center [665, 404] width 76 height 17
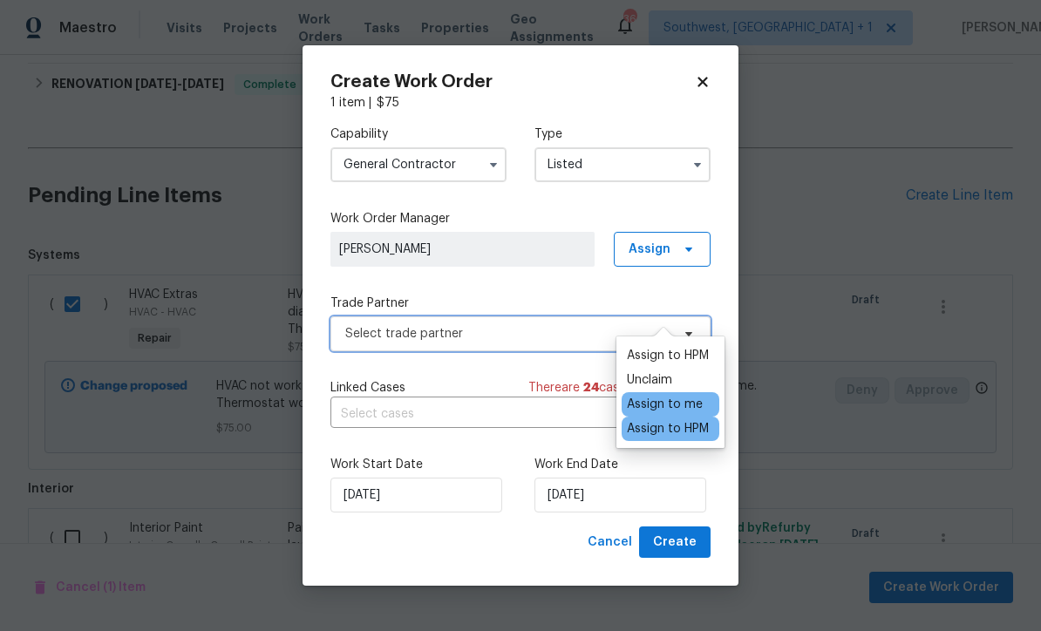
click at [517, 331] on span "Select trade partner" at bounding box center [507, 333] width 325 height 17
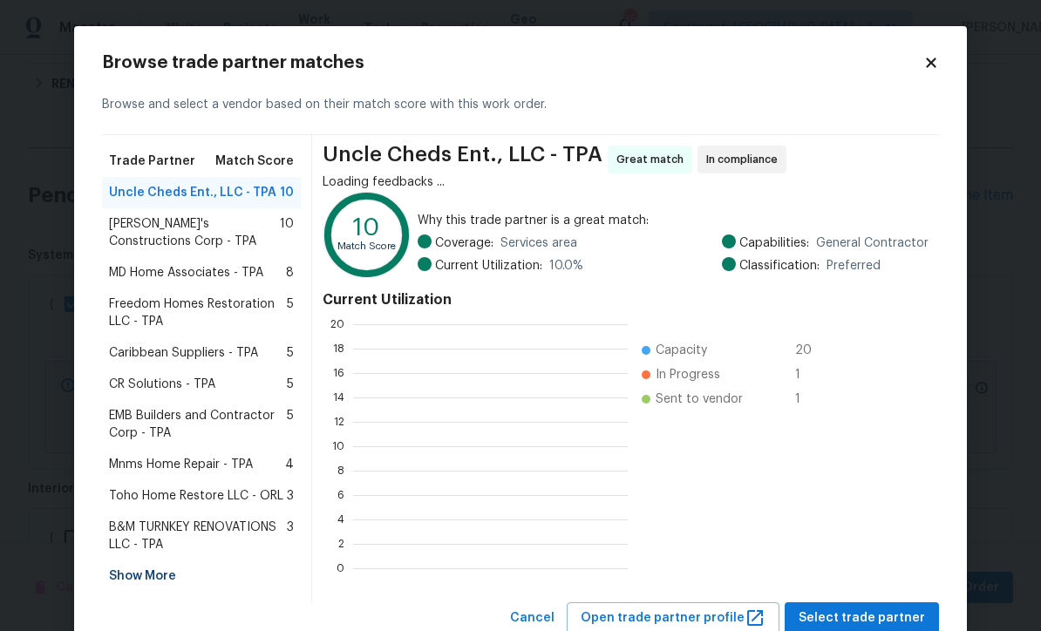
scroll to position [244, 275]
click at [112, 572] on div "Show More" at bounding box center [201, 576] width 199 height 31
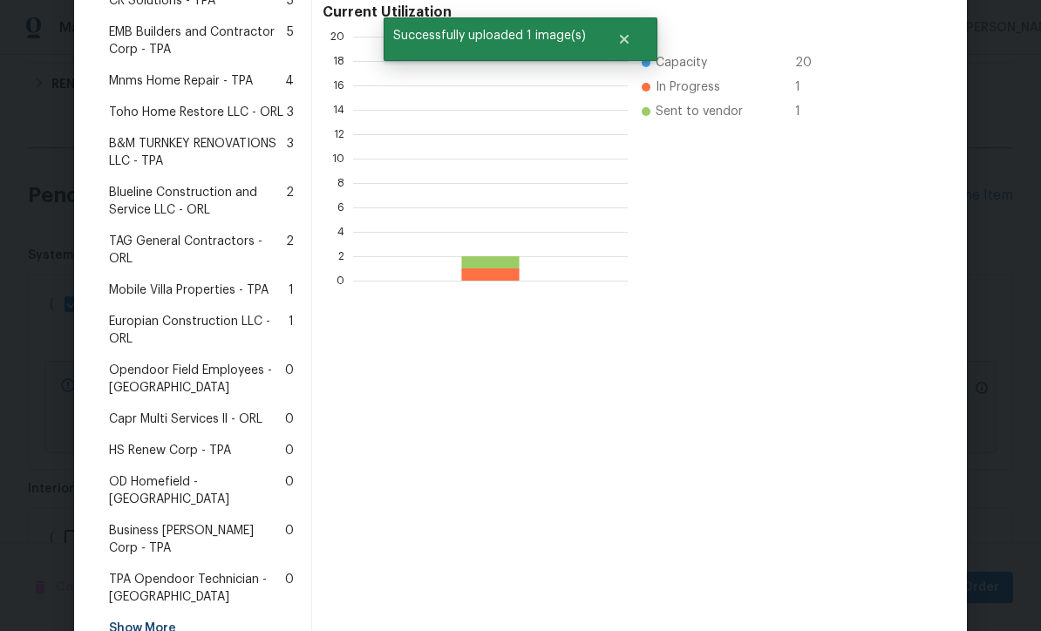
scroll to position [389, 0]
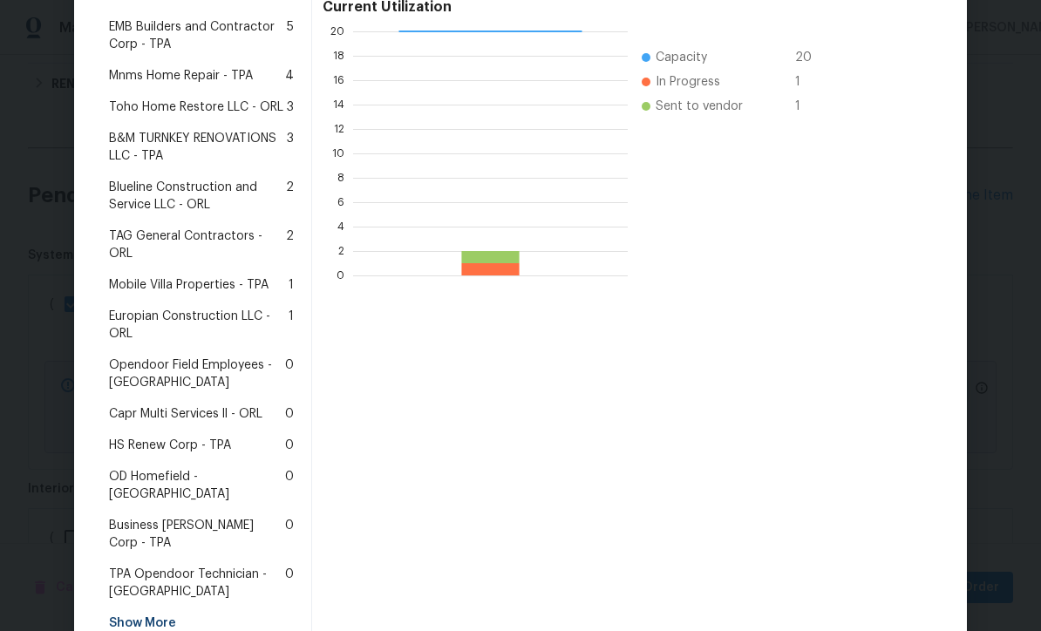
click at [123, 276] on span "Mobile Villa Properties - TPA" at bounding box center [189, 284] width 160 height 17
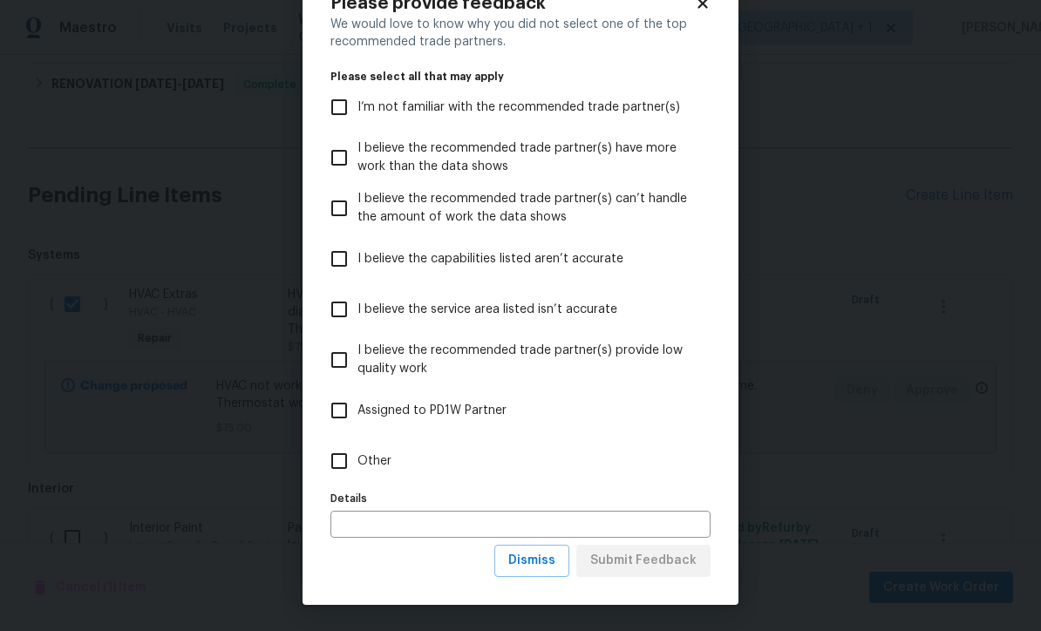
scroll to position [60, 0]
click at [550, 575] on button "Dismiss" at bounding box center [531, 561] width 75 height 32
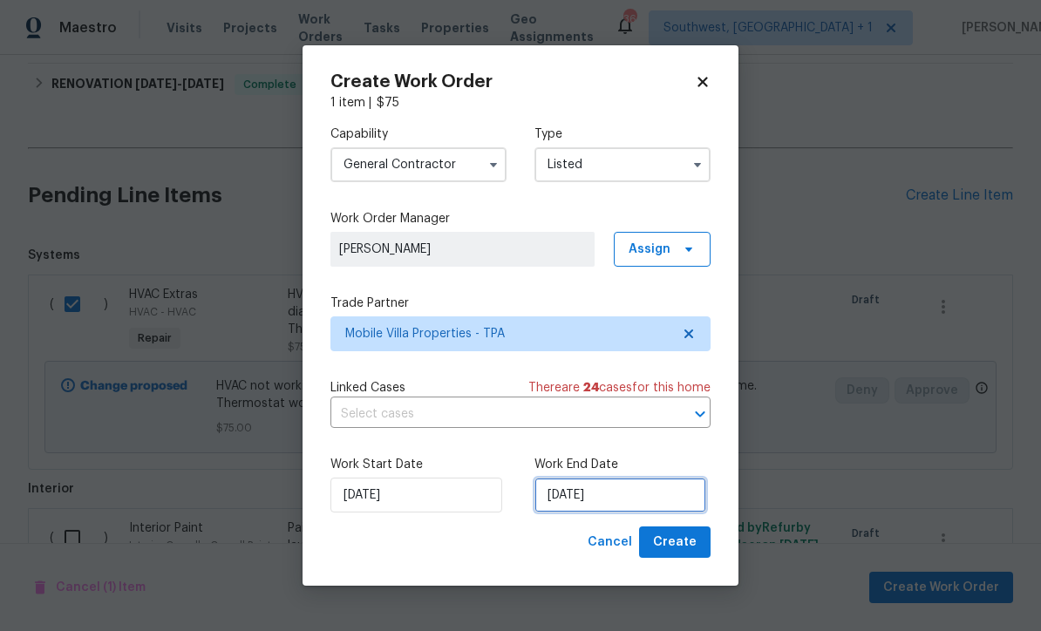
click at [654, 496] on input "[DATE]" at bounding box center [620, 495] width 172 height 35
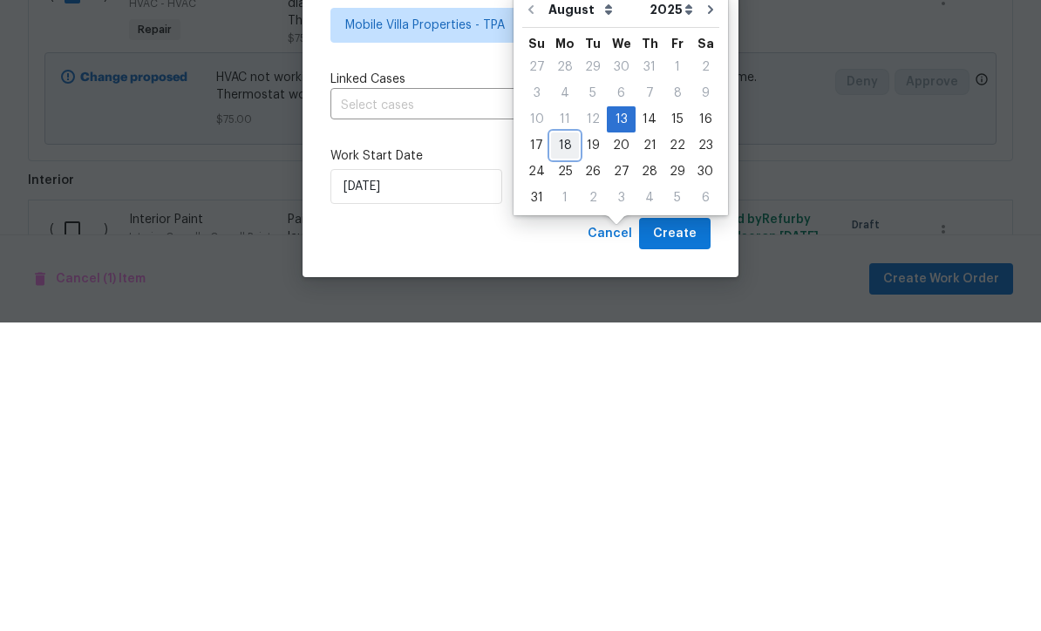
click at [568, 442] on div "18" at bounding box center [565, 454] width 28 height 24
type input "[DATE]"
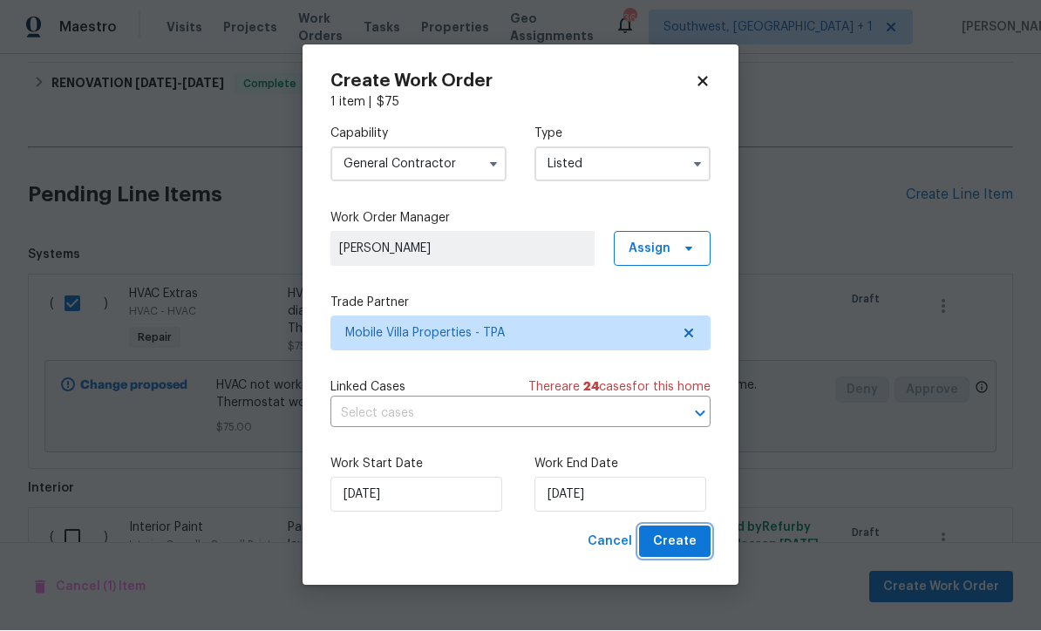
click at [701, 557] on button "Create" at bounding box center [674, 543] width 71 height 32
checkbox input "false"
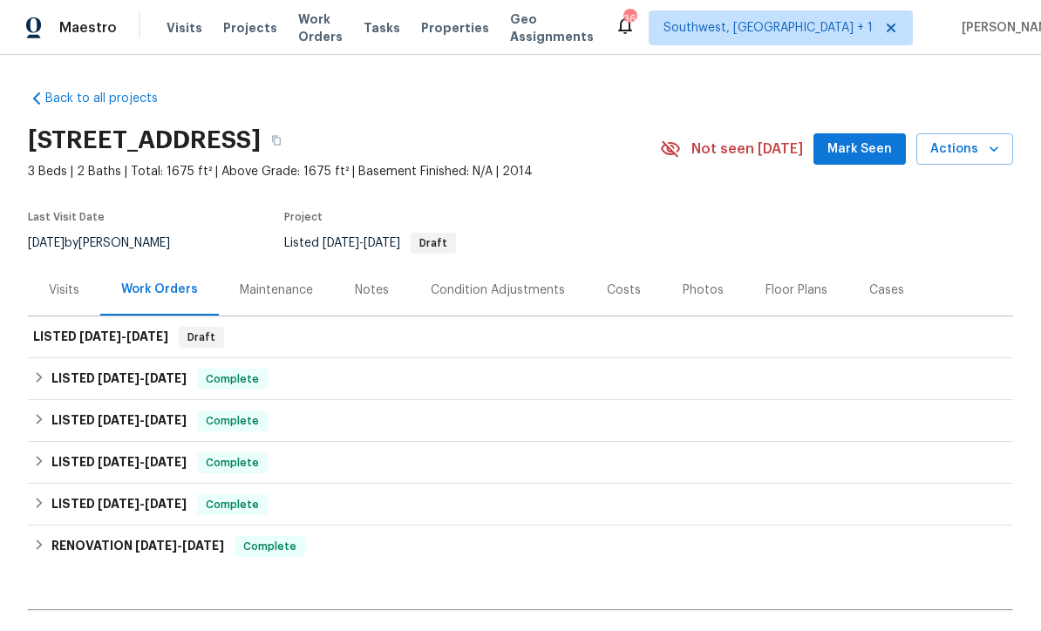
scroll to position [0, 0]
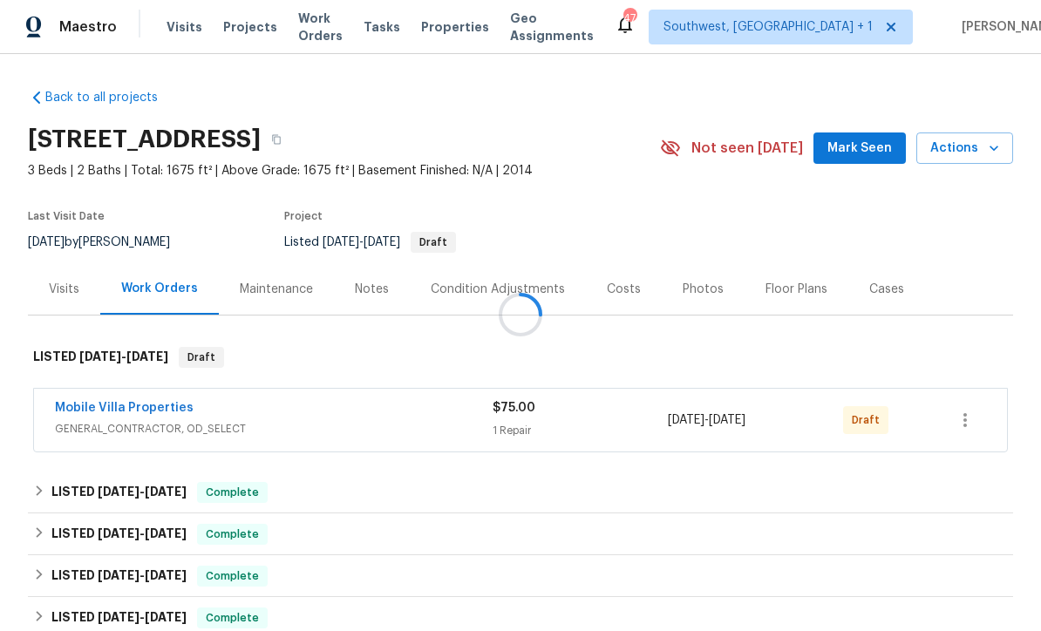
scroll to position [1, 0]
click at [982, 410] on button "button" at bounding box center [965, 421] width 42 height 42
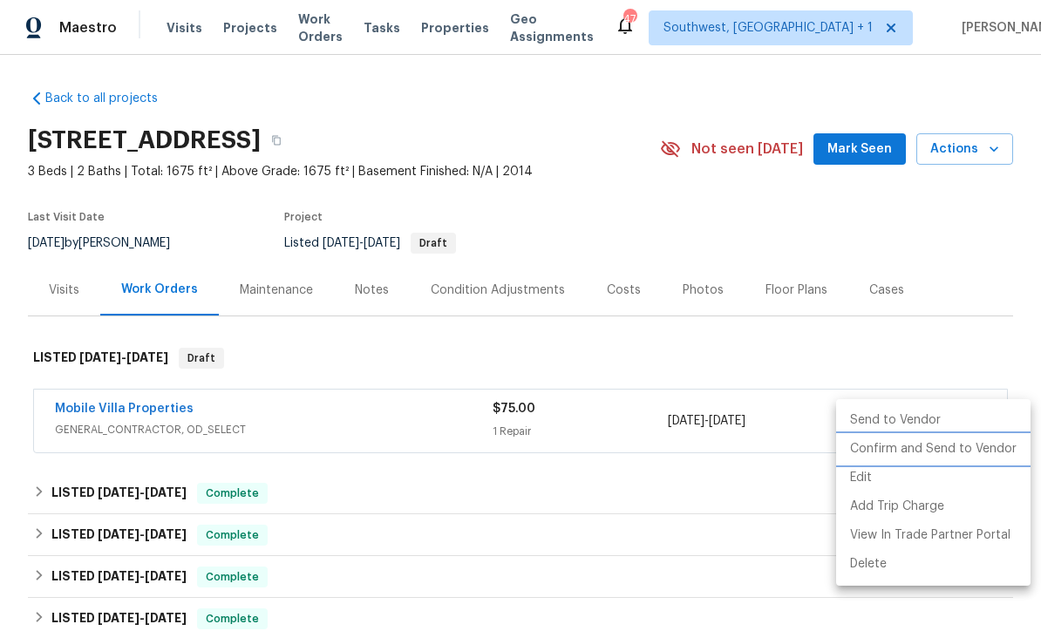
click at [954, 452] on li "Confirm and Send to Vendor" at bounding box center [933, 449] width 194 height 29
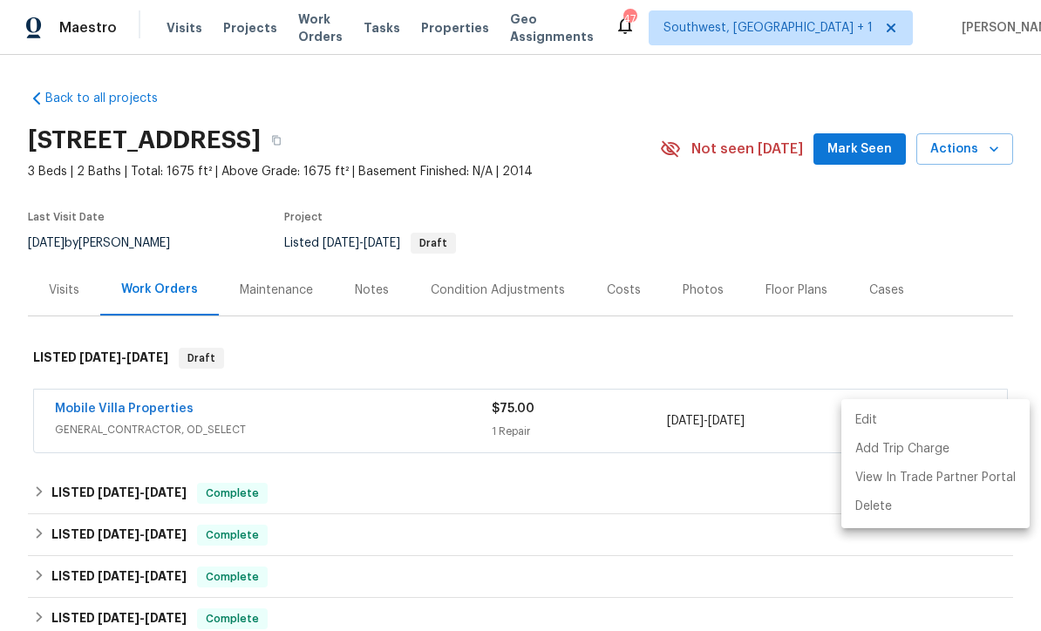
click at [922, 233] on div at bounding box center [520, 315] width 1041 height 631
